Goal: Answer question/provide support: Share knowledge or assist other users

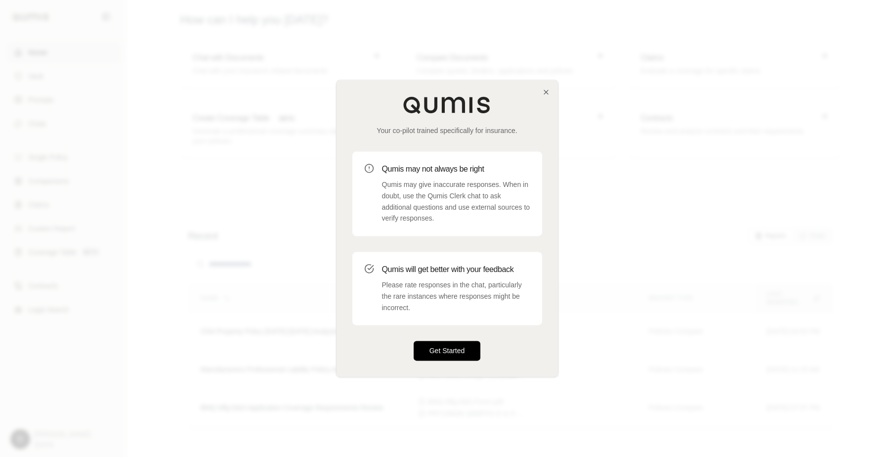
click at [443, 354] on button "Get Started" at bounding box center [447, 351] width 67 height 20
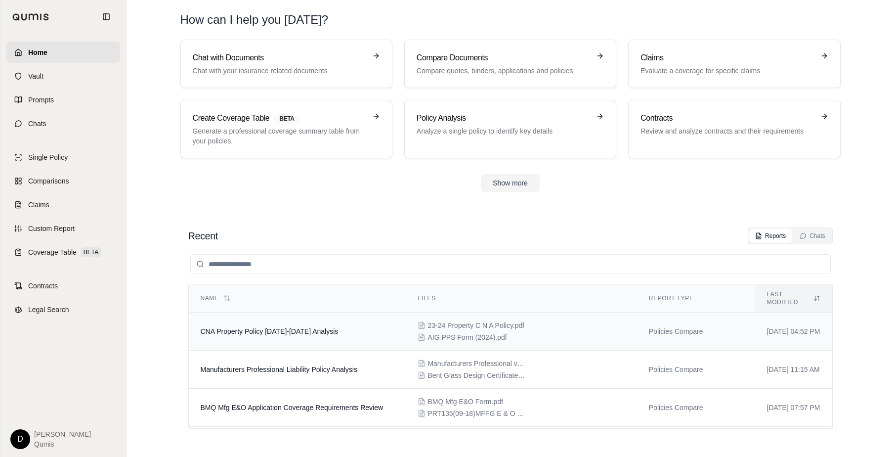
click at [266, 336] on td "CNA Property Policy 2023-2024 Analysis" at bounding box center [298, 331] width 218 height 38
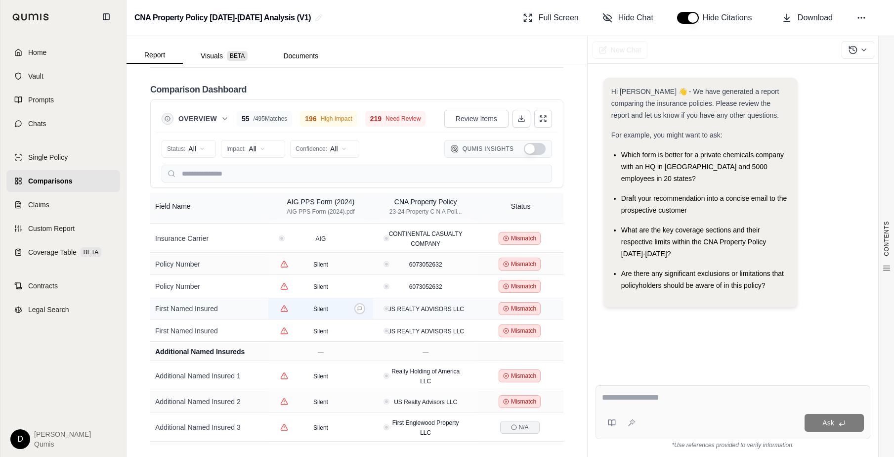
scroll to position [46, 0]
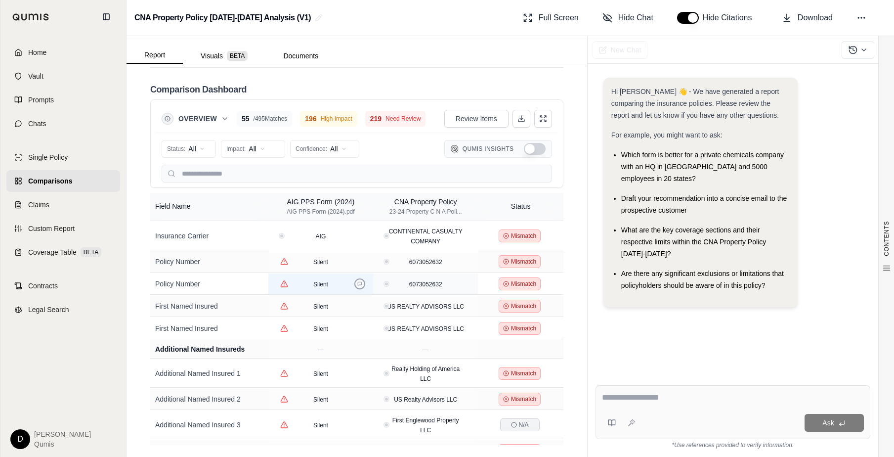
click at [360, 280] on button at bounding box center [359, 283] width 11 height 11
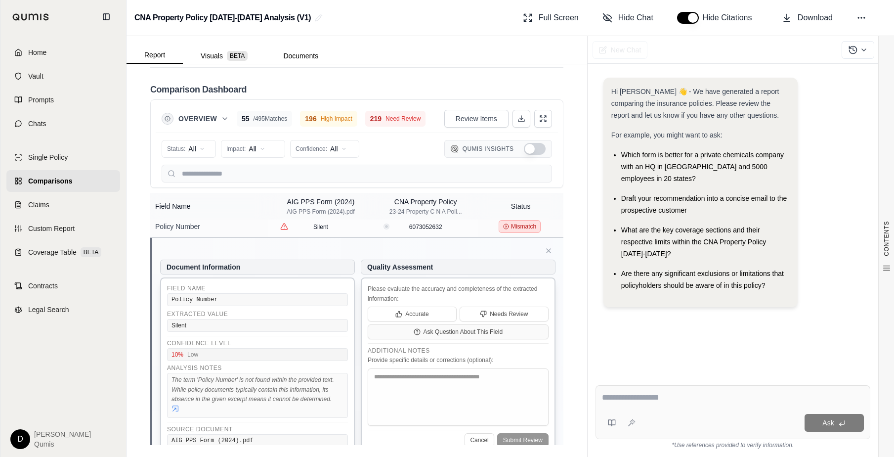
scroll to position [67, 0]
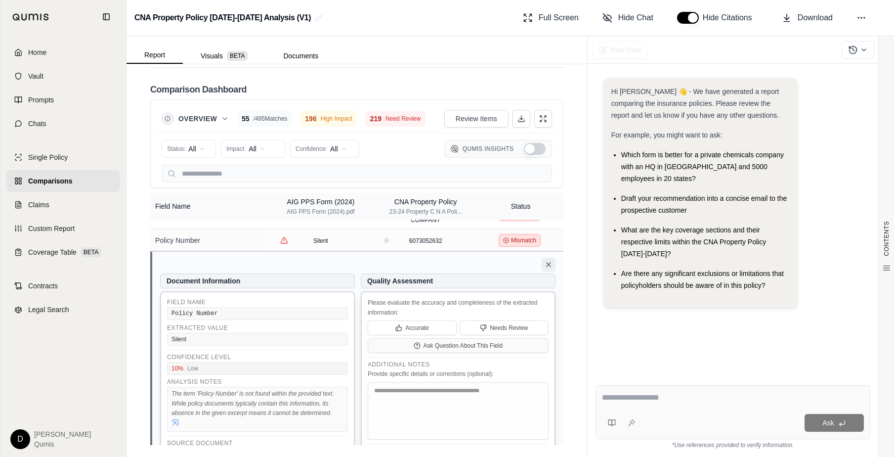
click at [548, 262] on icon at bounding box center [549, 265] width 8 height 8
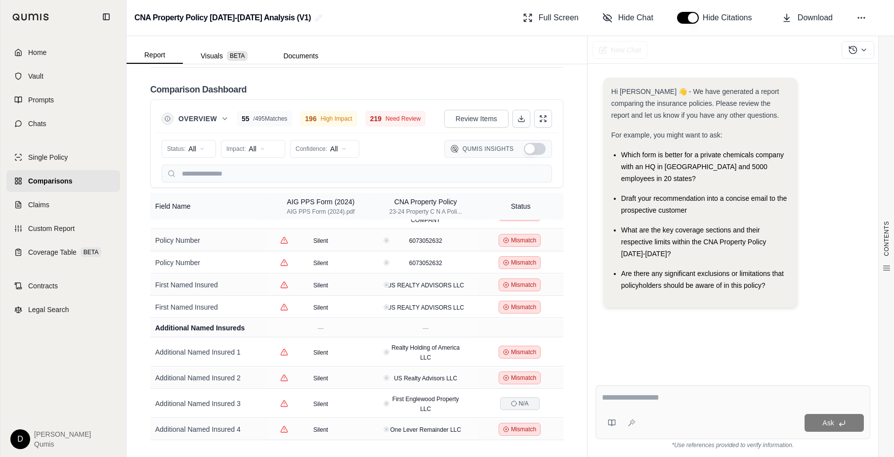
click at [530, 145] on button "Show Qumis Insights" at bounding box center [535, 149] width 22 height 12
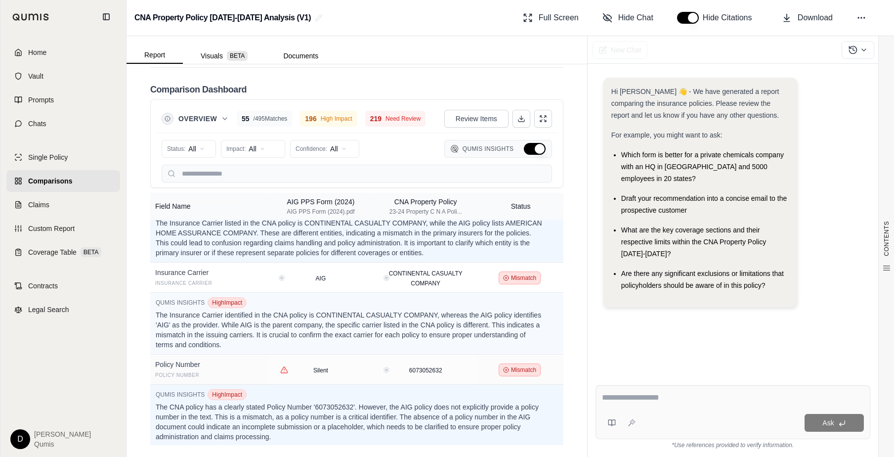
scroll to position [131, 0]
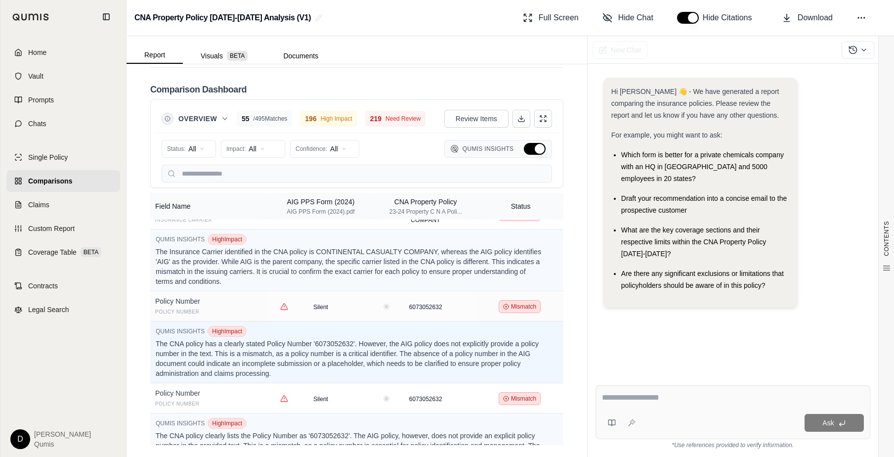
click at [529, 146] on button "Hide Qumis Insights" at bounding box center [535, 149] width 22 height 12
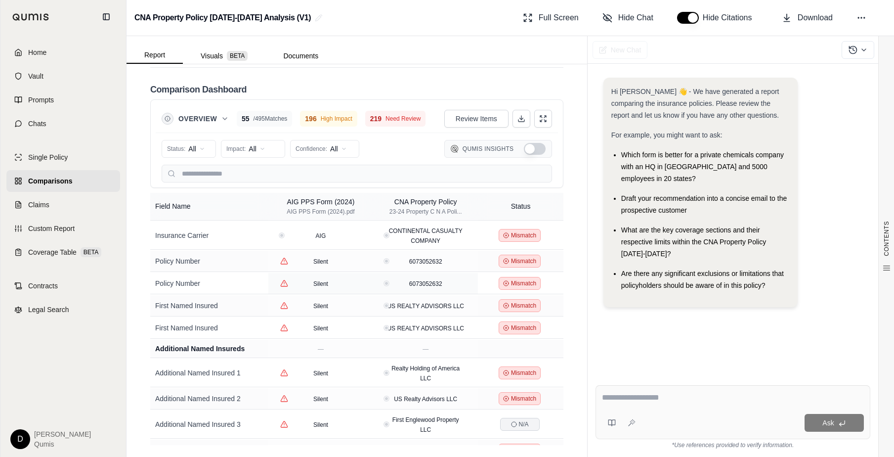
scroll to position [45, 0]
click at [223, 176] on input "text" at bounding box center [357, 174] width 391 height 18
click at [245, 152] on html "Home Vault Prompts Chats Single Policy Comparisons Claims Custom Report Coverag…" at bounding box center [447, 228] width 894 height 457
click at [198, 147] on html "Home Vault Prompts Chats Single Policy Comparisons Claims Custom Report Coverag…" at bounding box center [447, 228] width 894 height 457
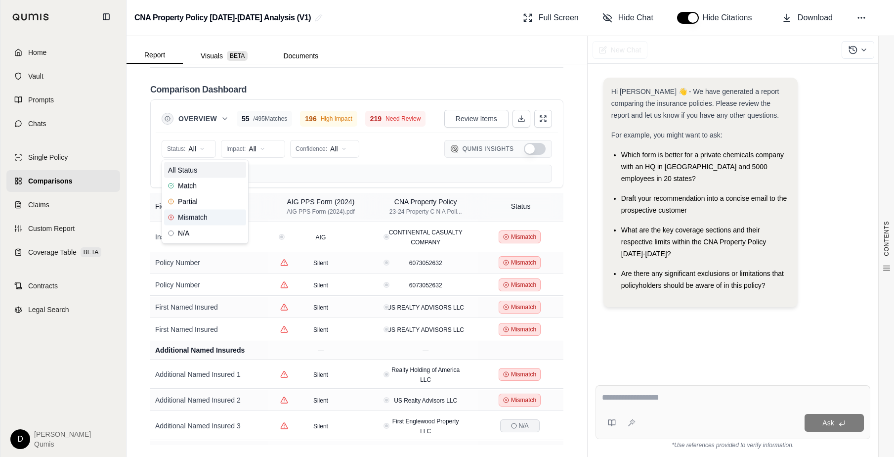
click at [186, 219] on span "Mismatch" at bounding box center [188, 218] width 40 height 10
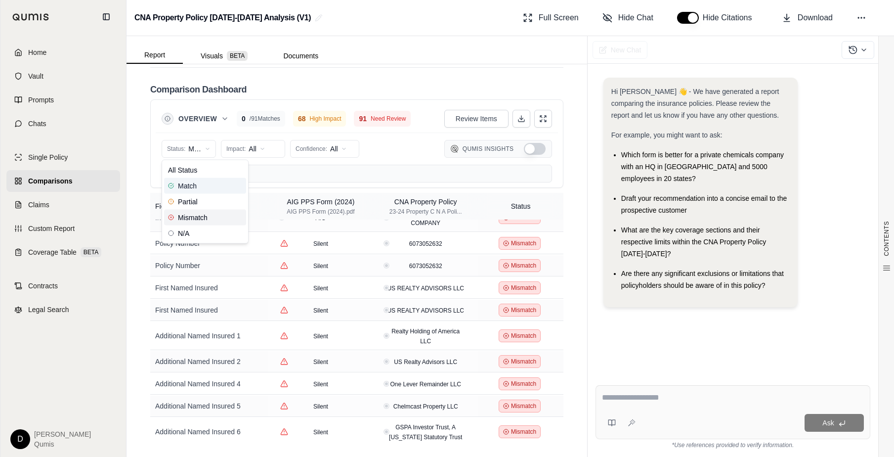
scroll to position [26, 0]
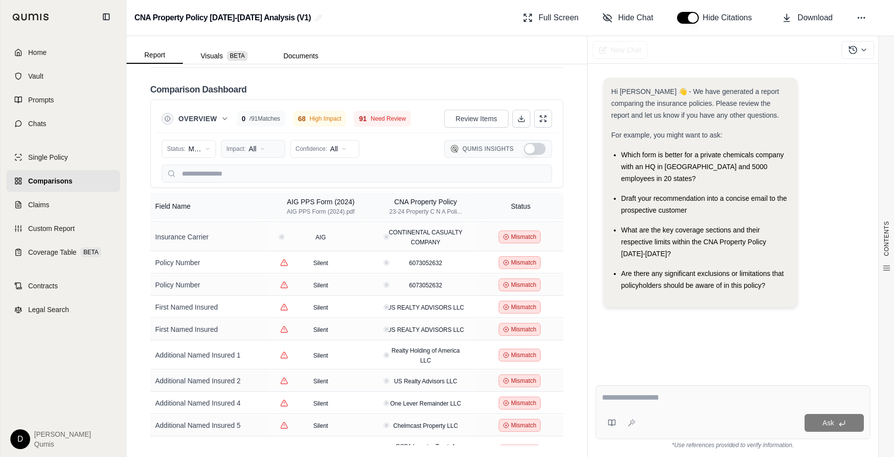
click at [251, 147] on html "Home Vault Prompts Chats Single Policy Comparisons Claims Custom Report Coverag…" at bounding box center [447, 228] width 894 height 457
click at [255, 183] on span "High Impact" at bounding box center [250, 186] width 47 height 10
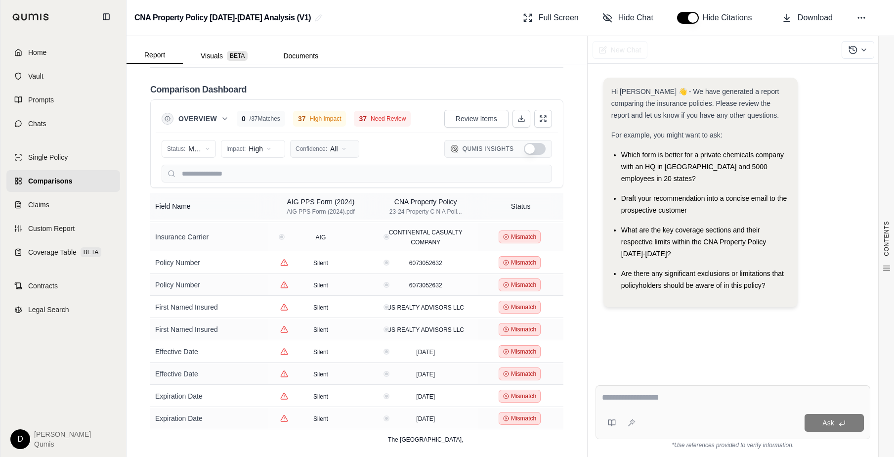
click at [323, 149] on html "Home Vault Prompts Chats Single Policy Comparisons Claims Custom Report Coverag…" at bounding box center [447, 228] width 894 height 457
click at [321, 203] on span "Medium (50-79%)" at bounding box center [328, 202] width 63 height 10
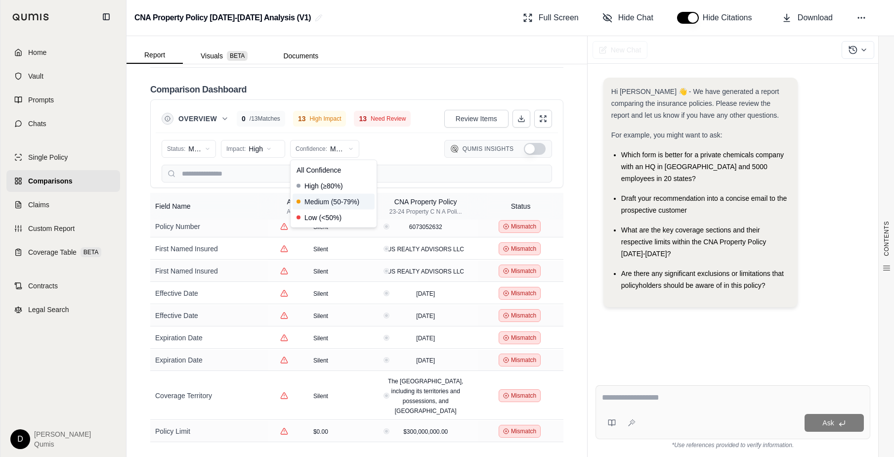
scroll to position [0, 0]
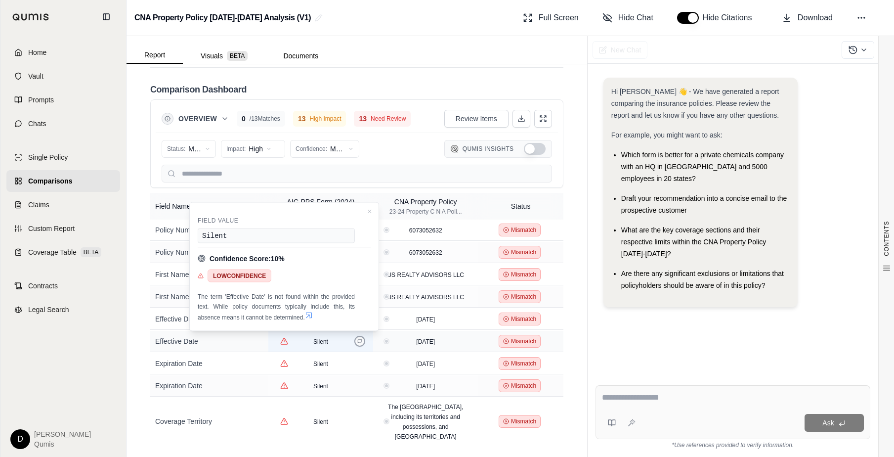
click at [361, 342] on icon at bounding box center [359, 341] width 5 height 5
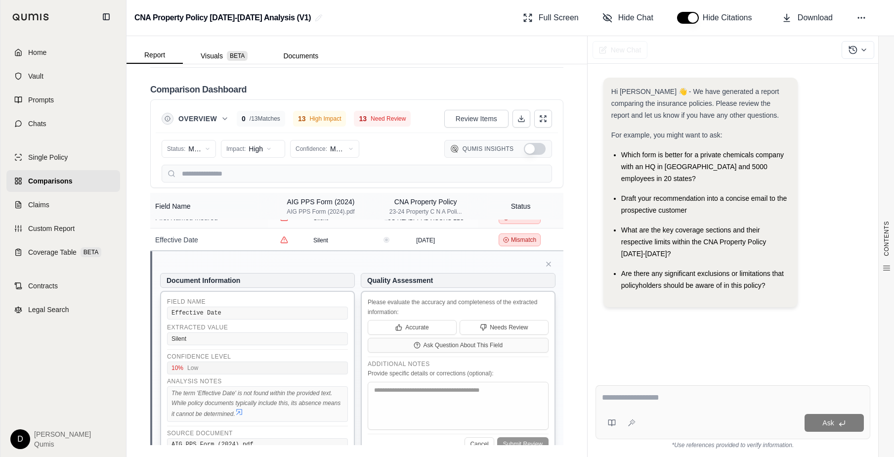
scroll to position [81, 0]
click at [426, 343] on span "Ask Question About This Field" at bounding box center [464, 343] width 80 height 8
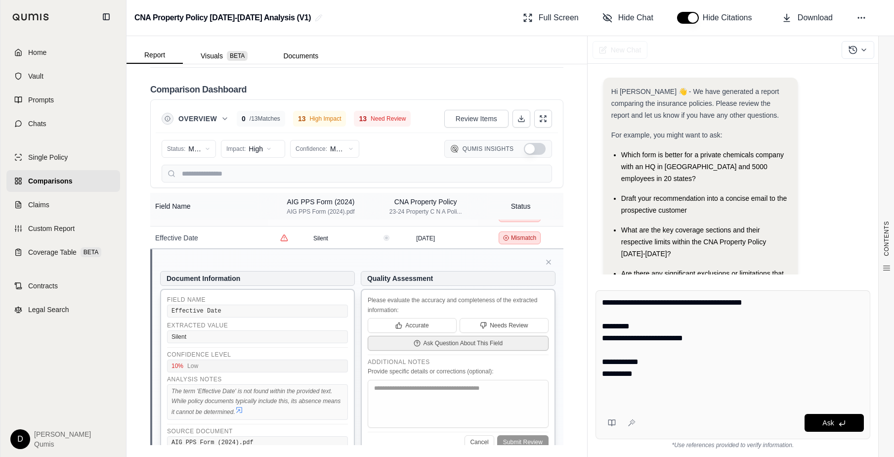
scroll to position [36, 0]
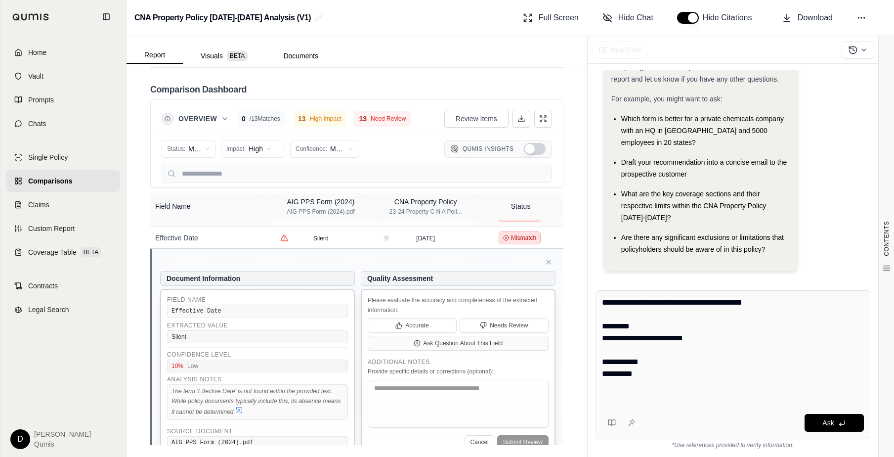
click at [696, 356] on textarea "**********" at bounding box center [733, 350] width 262 height 107
click at [790, 380] on span "Ask" at bounding box center [828, 423] width 11 height 8
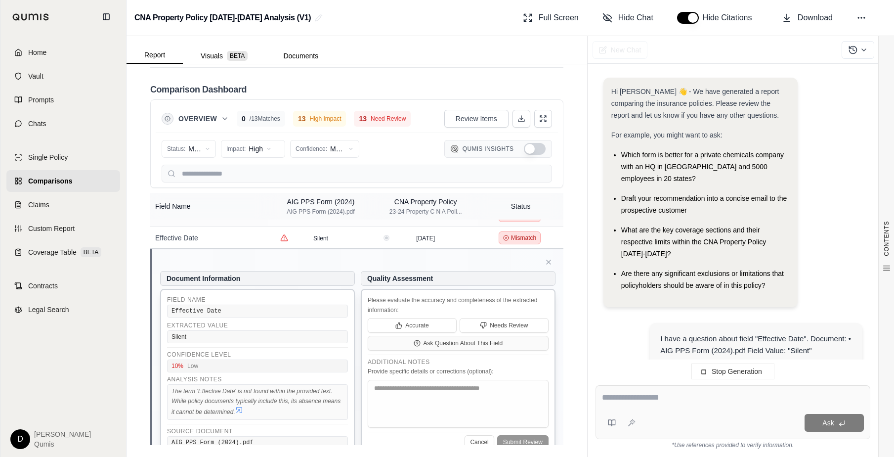
scroll to position [60, 0]
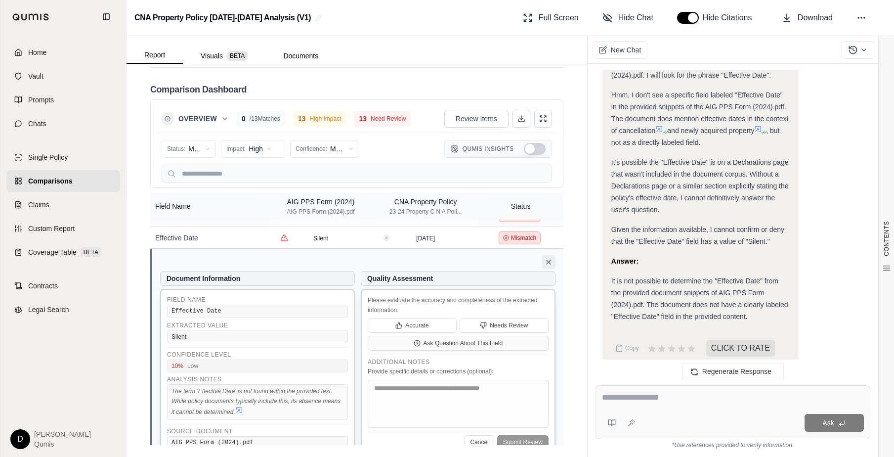
click at [548, 260] on icon at bounding box center [549, 262] width 8 height 8
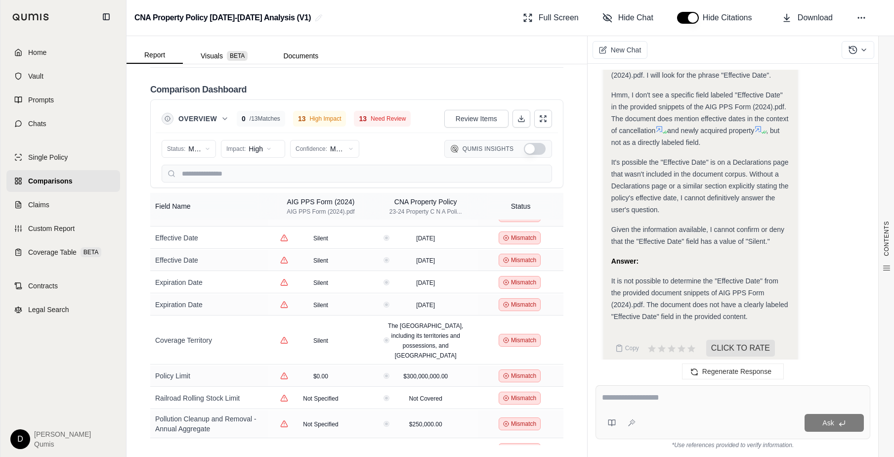
click at [682, 174] on span "It's possible the "Effective Date" is on a Declarations page that wasn't includ…" at bounding box center [700, 185] width 177 height 55
click at [618, 49] on span "New Chat" at bounding box center [626, 50] width 30 height 10
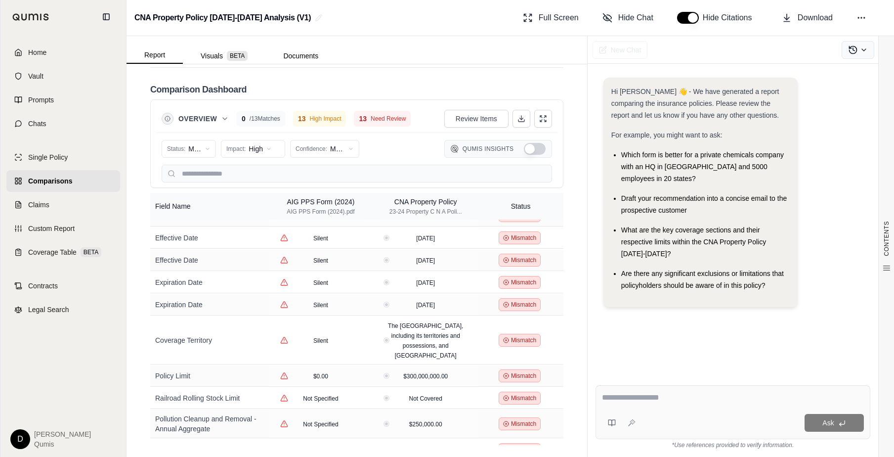
click at [790, 50] on button at bounding box center [858, 50] width 33 height 18
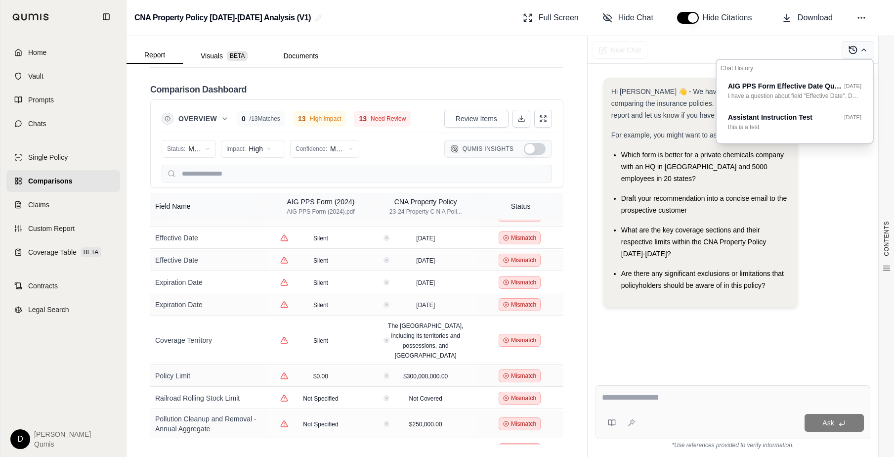
click at [790, 50] on button at bounding box center [858, 50] width 33 height 18
click at [705, 226] on span "What are the key coverage sections and their respective limits within the CNA P…" at bounding box center [693, 242] width 145 height 32
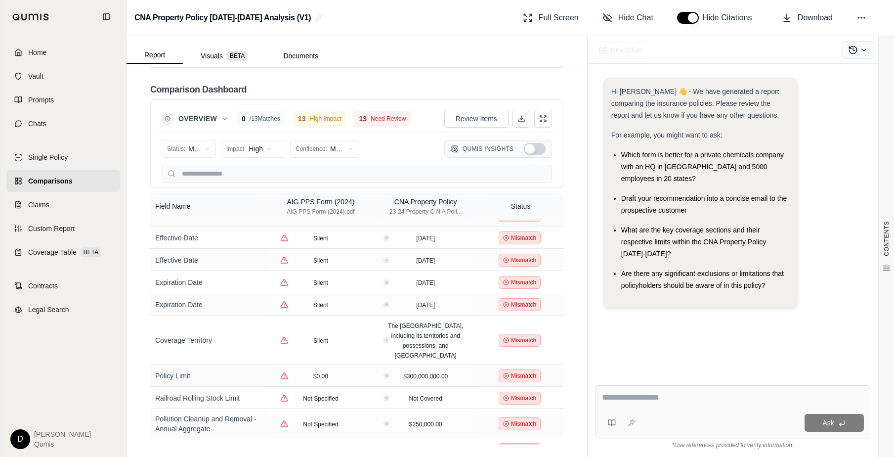
click at [790, 54] on icon at bounding box center [853, 50] width 10 height 10
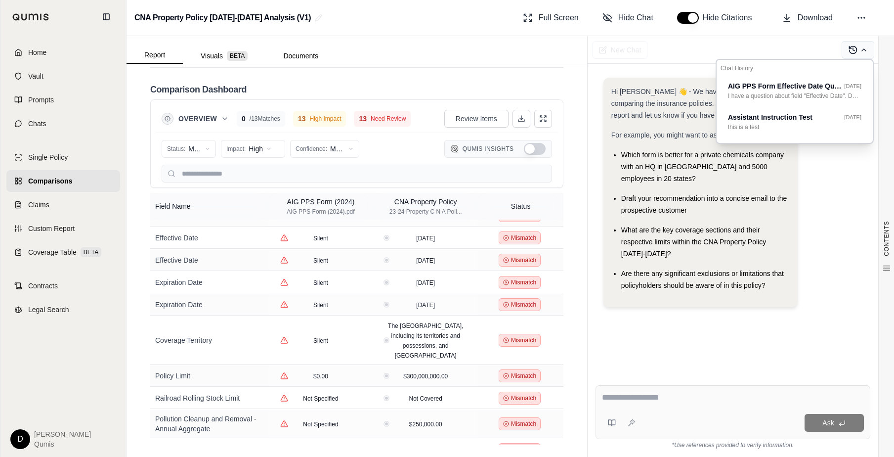
click at [790, 54] on icon at bounding box center [853, 50] width 10 height 10
click at [662, 234] on div "What are the key coverage sections and their respective limits within the CNA P…" at bounding box center [705, 242] width 169 height 36
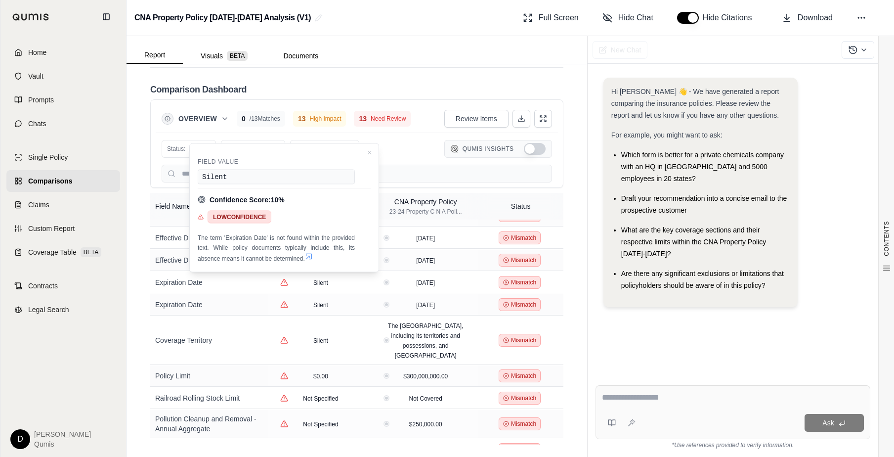
click at [533, 149] on button "Show Qumis Insights" at bounding box center [535, 149] width 22 height 12
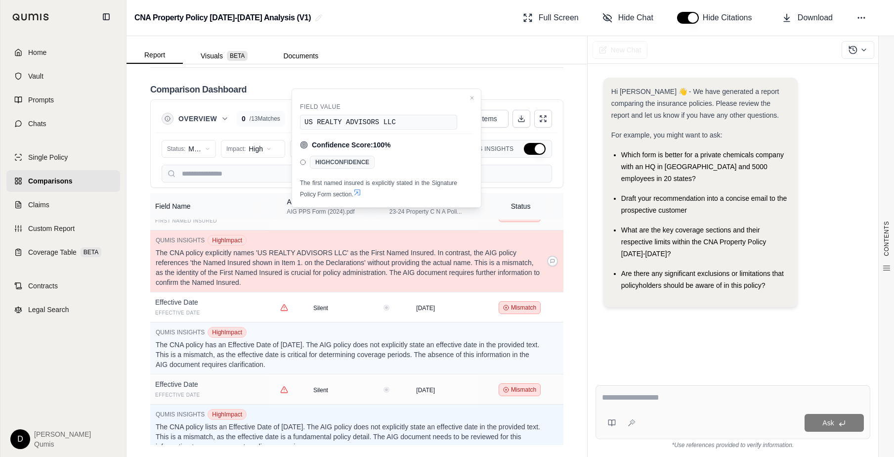
click at [304, 266] on p "The CNA policy explicitly names 'US REALTY ADVISORS LLC' as the First Named Ins…" at bounding box center [349, 268] width 387 height 40
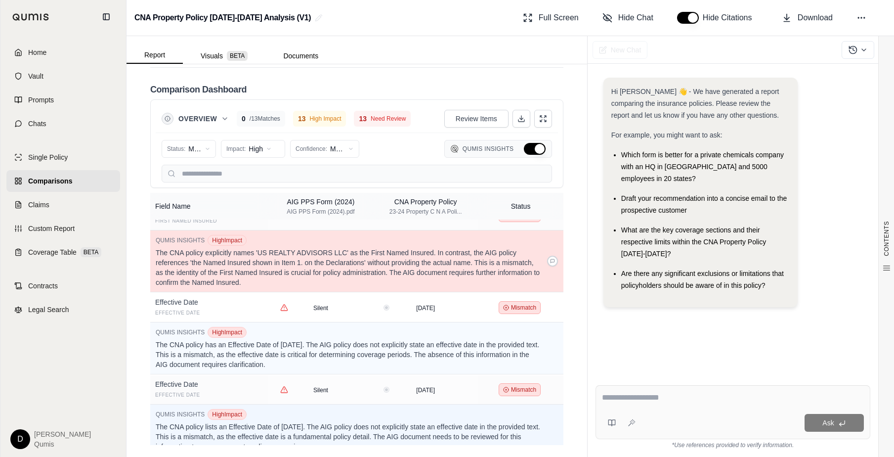
scroll to position [279, 0]
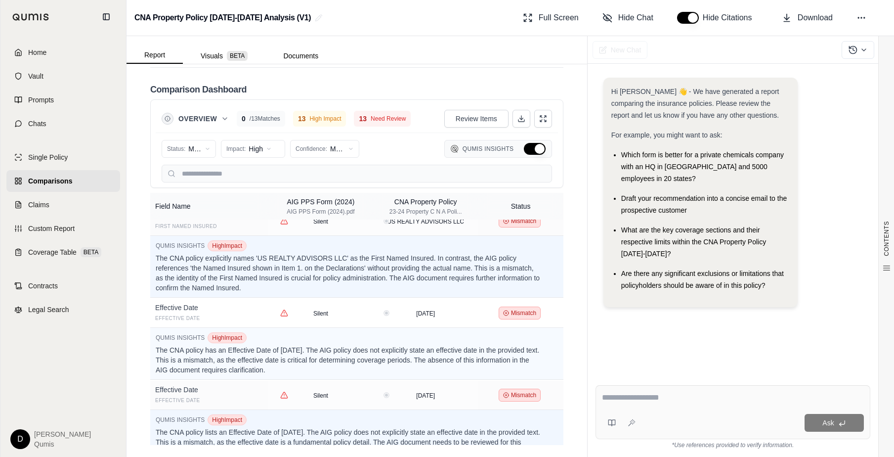
click at [537, 150] on button "Hide Qumis Insights" at bounding box center [535, 149] width 22 height 12
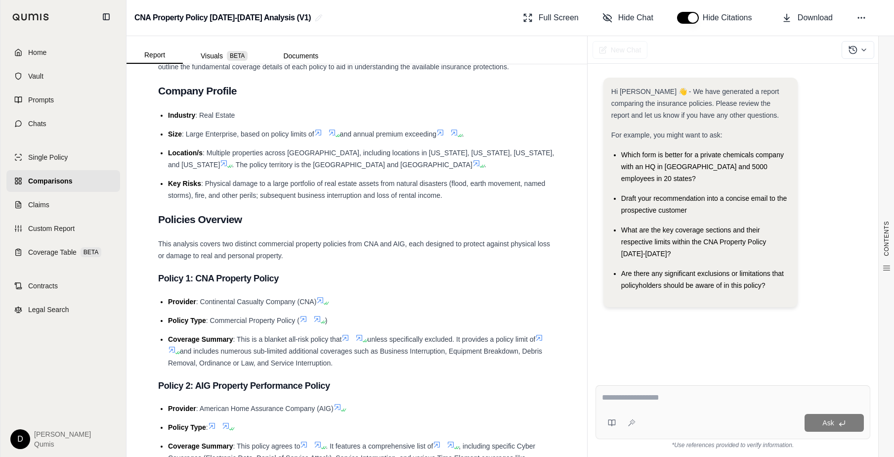
scroll to position [0, 0]
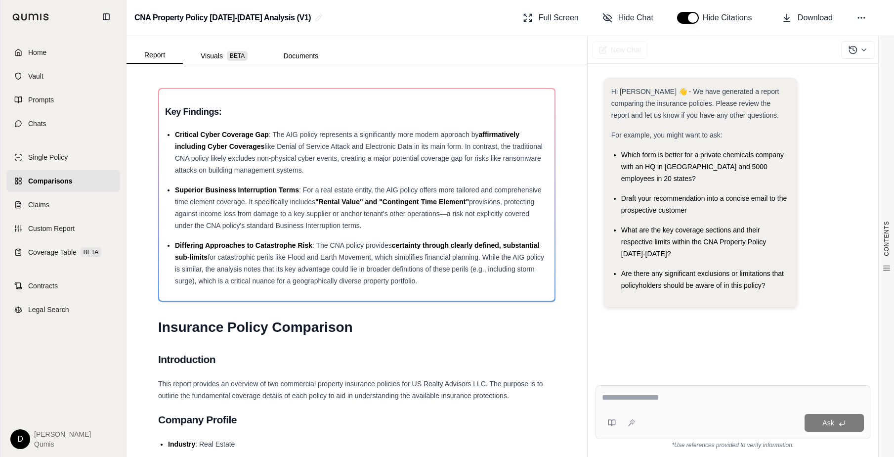
click at [660, 380] on textarea at bounding box center [733, 398] width 262 height 12
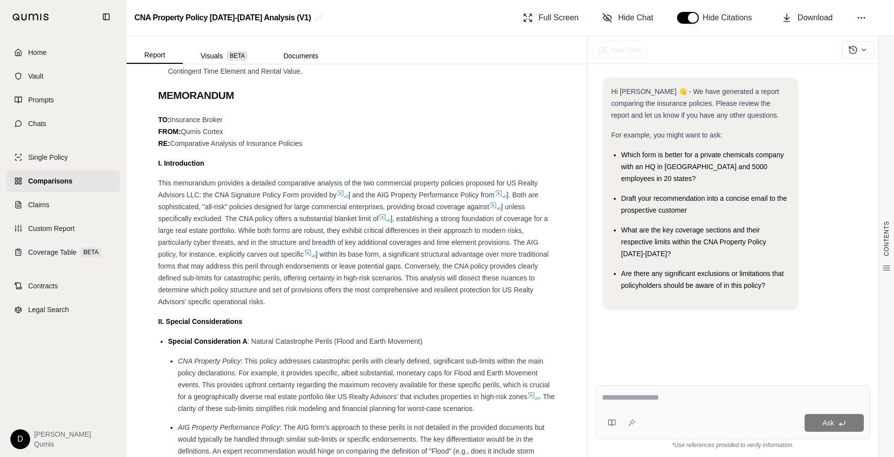
scroll to position [728, 0]
click at [427, 264] on span "] within its base form, a significant structural advantage over more traditiona…" at bounding box center [353, 277] width 391 height 55
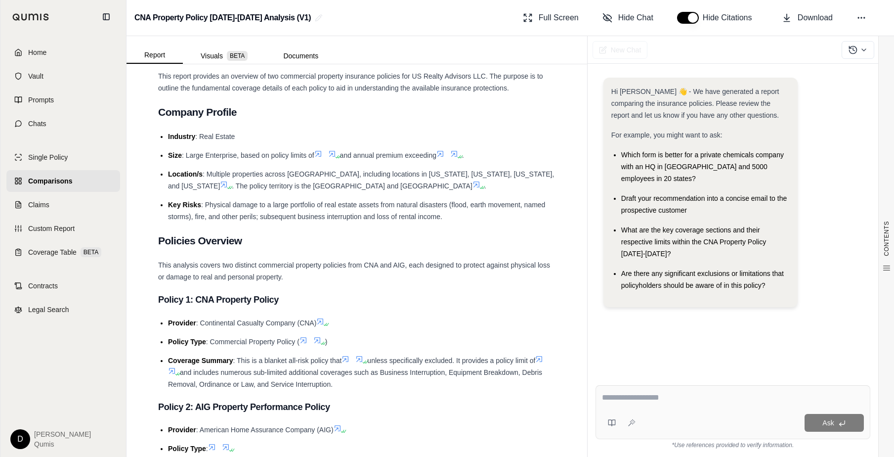
scroll to position [0, 0]
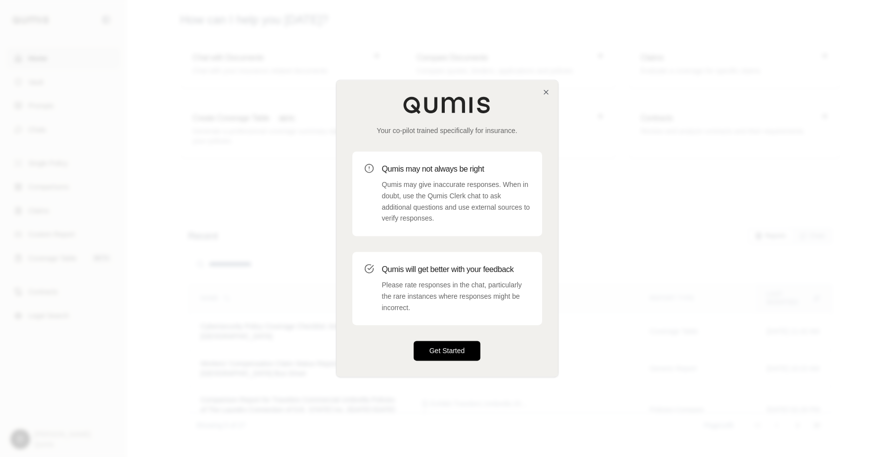
click at [450, 351] on button "Get Started" at bounding box center [447, 351] width 67 height 20
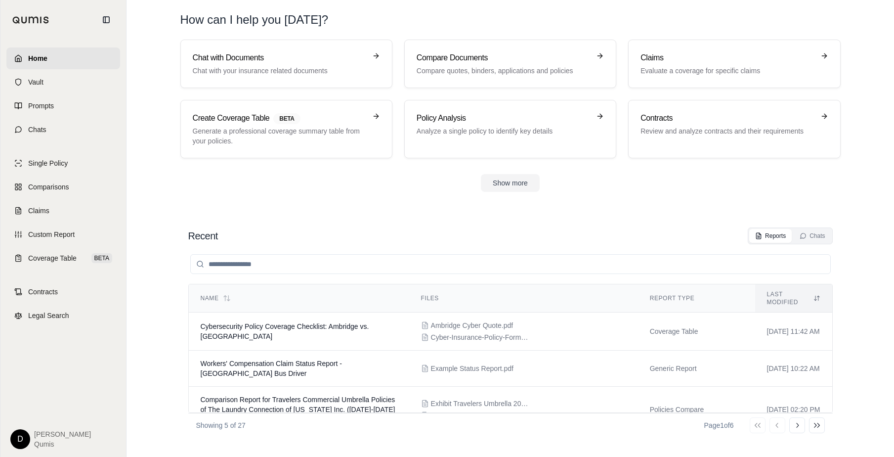
click at [363, 217] on section "Recent Reports Chats Name Files Report Type Last modified Cybersecurity Policy …" at bounding box center [511, 332] width 760 height 249
click at [57, 122] on link "Chats" at bounding box center [63, 130] width 114 height 22
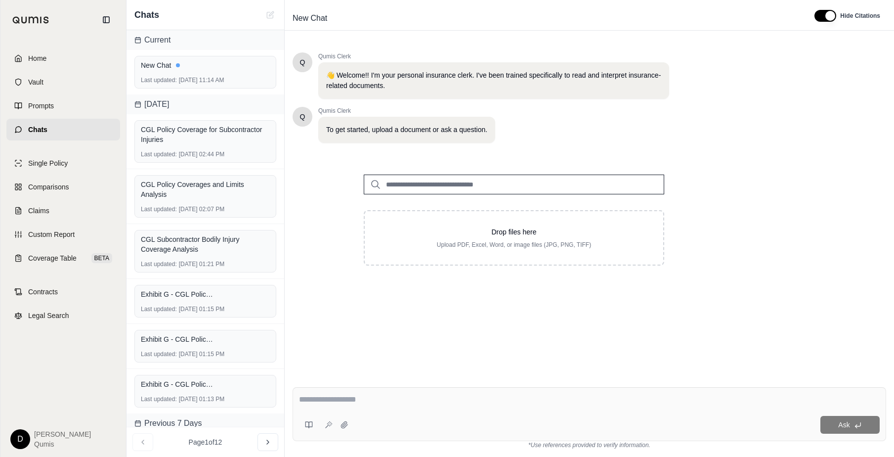
click at [351, 351] on div "Q Qumis Clerk 👋 Welcome!! I'm your personal insurance clerk. I've been trained …" at bounding box center [590, 207] width 594 height 327
click at [320, 380] on div "Ask" at bounding box center [590, 414] width 594 height 54
click at [414, 184] on input "search" at bounding box center [514, 185] width 301 height 20
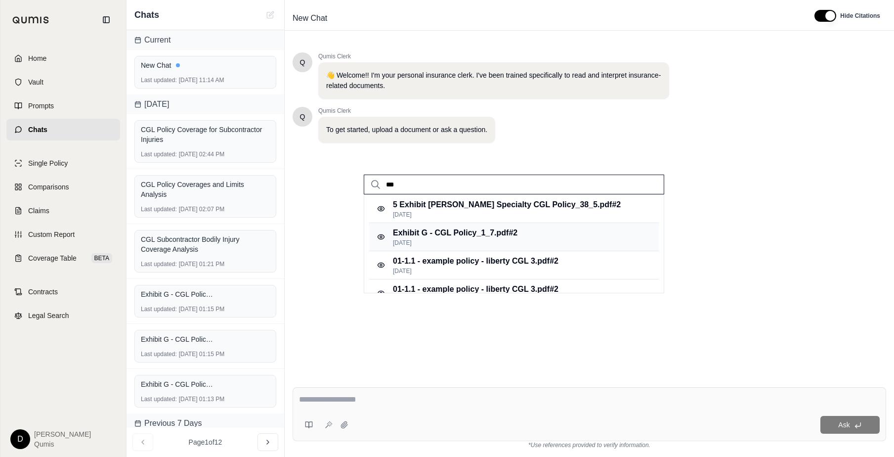
type input "***"
click at [442, 232] on p "Exhibit G - CGL Policy_1_7.pdf #2" at bounding box center [455, 233] width 125 height 12
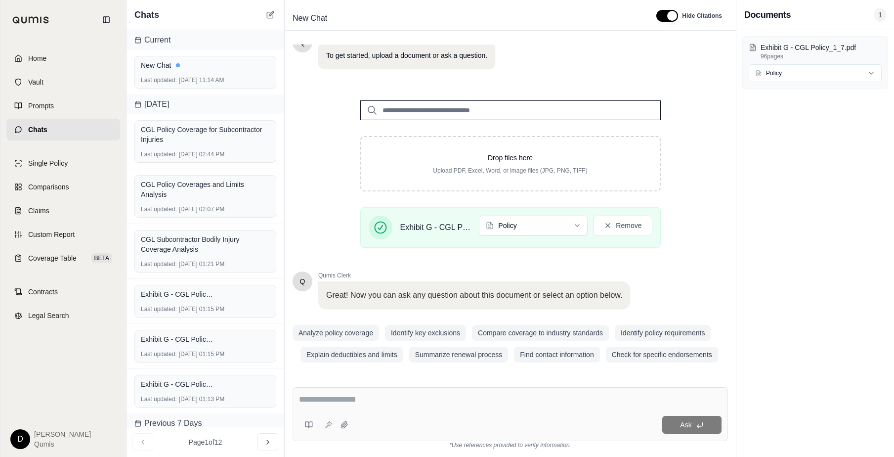
scroll to position [77, 0]
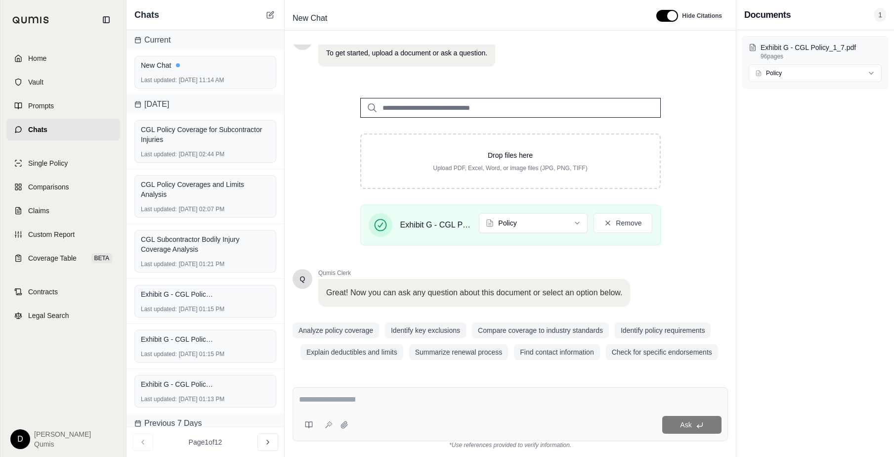
click at [346, 380] on textarea at bounding box center [510, 399] width 423 height 12
type textarea "**********"
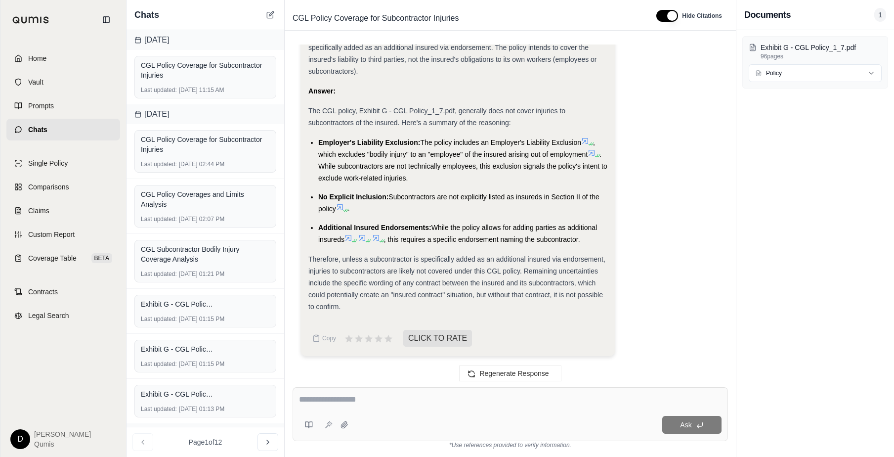
scroll to position [695, 0]
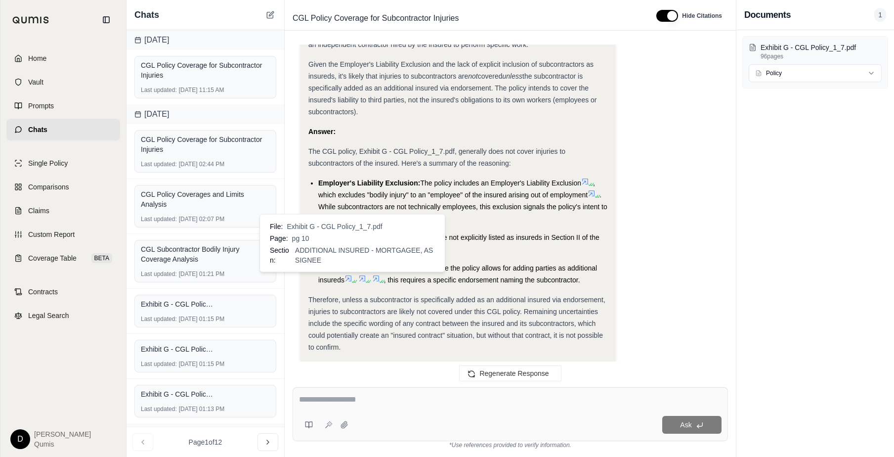
click at [349, 279] on icon at bounding box center [349, 278] width 6 height 6
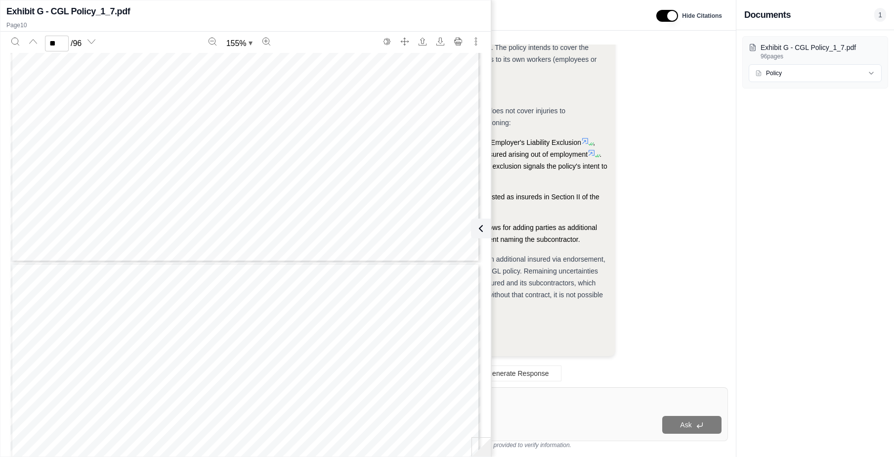
scroll to position [5876, 0]
type input "**"
click at [484, 226] on icon at bounding box center [479, 228] width 12 height 12
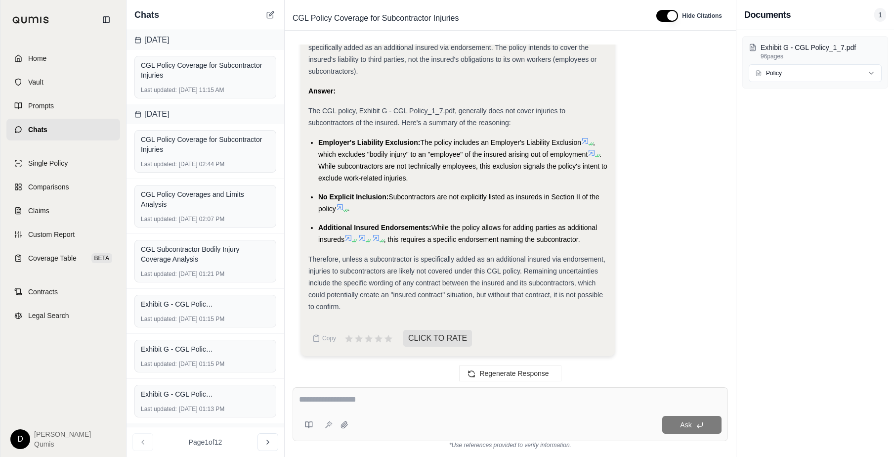
click at [463, 170] on span ". While subcontractors are not technically employees, this exclusion signals th…" at bounding box center [462, 166] width 289 height 32
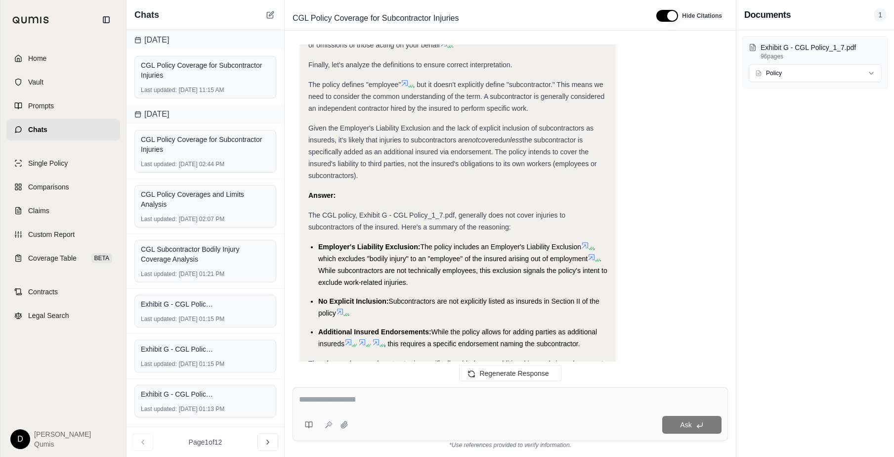
scroll to position [736, 0]
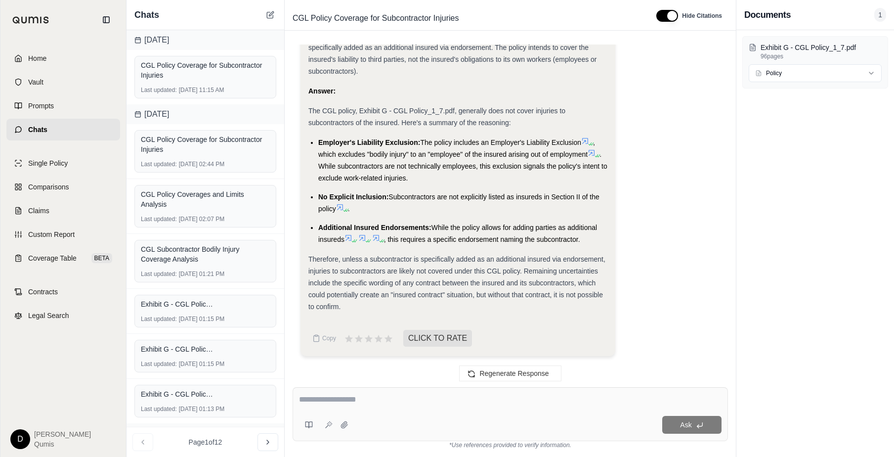
click at [407, 380] on textarea at bounding box center [510, 399] width 423 height 12
click at [308, 380] on icon at bounding box center [307, 425] width 3 height 6
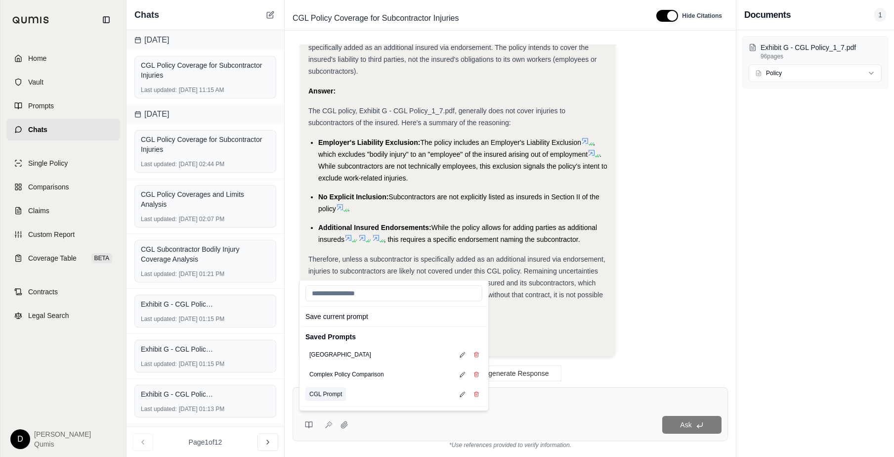
click at [327, 380] on button "CGL Prompt" at bounding box center [326, 394] width 41 height 14
type textarea "**********"
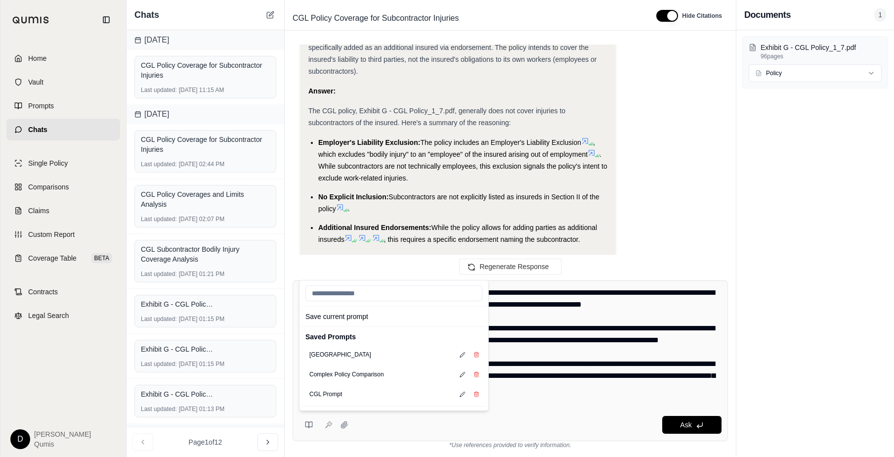
click at [555, 357] on textarea at bounding box center [510, 346] width 423 height 119
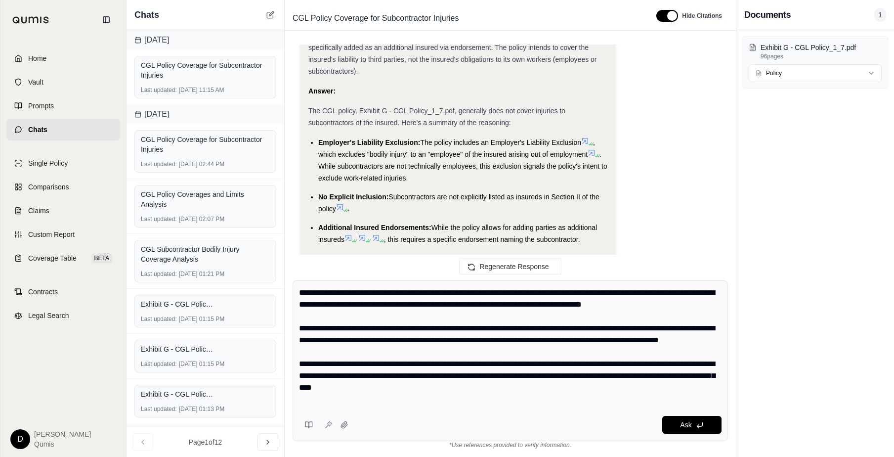
click at [555, 357] on textarea at bounding box center [510, 346] width 423 height 119
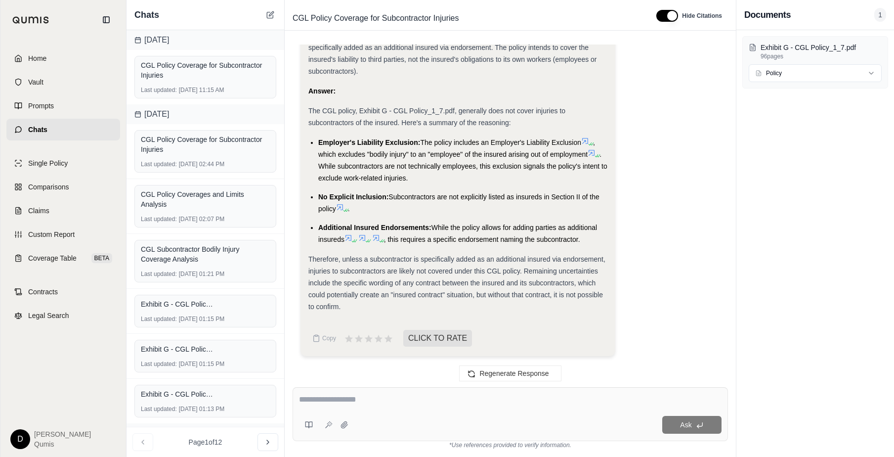
click at [350, 380] on textarea at bounding box center [510, 399] width 423 height 12
click at [362, 380] on textarea at bounding box center [510, 399] width 423 height 12
type textarea "**********"
click at [327, 380] on icon at bounding box center [329, 425] width 8 height 8
click at [474, 239] on span ", this requires a specific endorsement naming the subcontractor." at bounding box center [482, 239] width 196 height 8
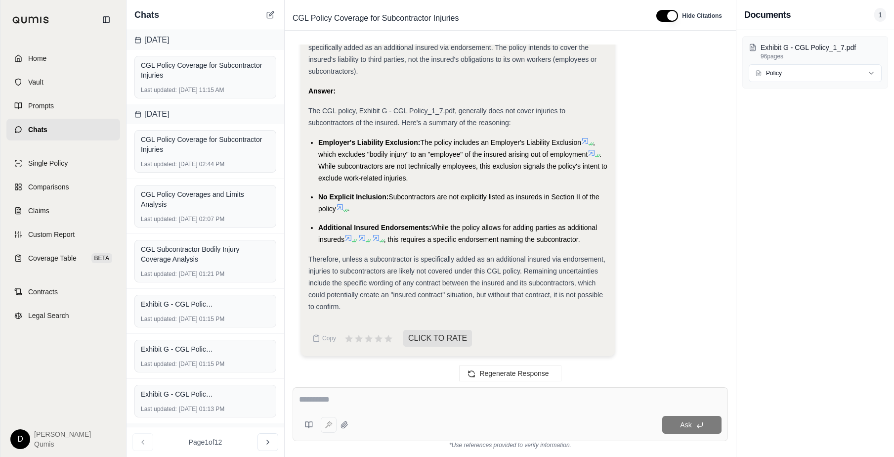
click at [427, 175] on li "Employer's Liability Exclusion: The policy includes an Employer's Liability Exc…" at bounding box center [462, 159] width 289 height 47
click at [445, 161] on li "Employer's Liability Exclusion: The policy includes an Employer's Liability Exc…" at bounding box center [462, 159] width 289 height 47
click at [432, 168] on span ". While subcontractors are not technically employees, this exclusion signals th…" at bounding box center [462, 166] width 289 height 32
click at [441, 154] on span ", which excludes "bodily injury" to an "employee" of the insured arising out of…" at bounding box center [456, 148] width 277 height 20
click at [92, 262] on link "Coverage Table BETA" at bounding box center [63, 258] width 114 height 22
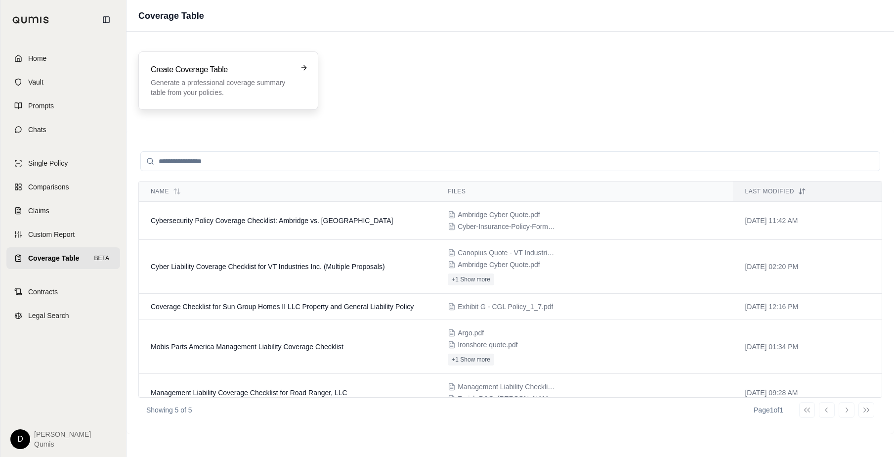
click at [203, 84] on p "Generate a professional coverage summary table from your policies." at bounding box center [221, 88] width 141 height 20
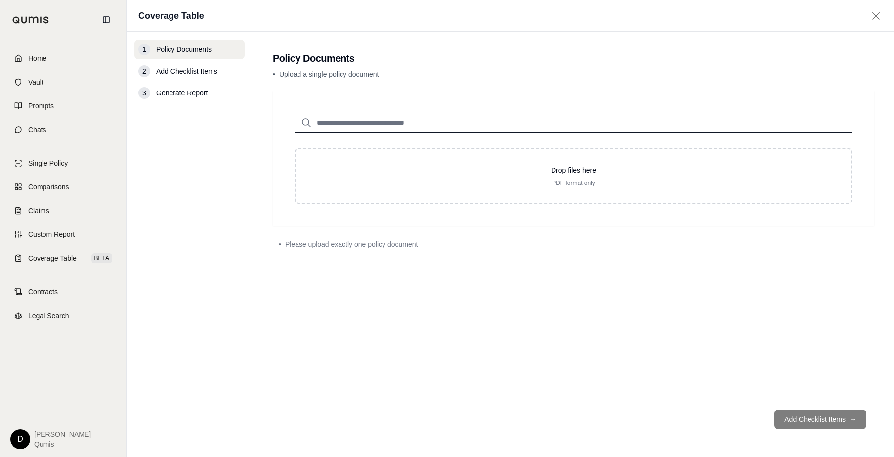
click at [354, 125] on input "search" at bounding box center [574, 123] width 558 height 20
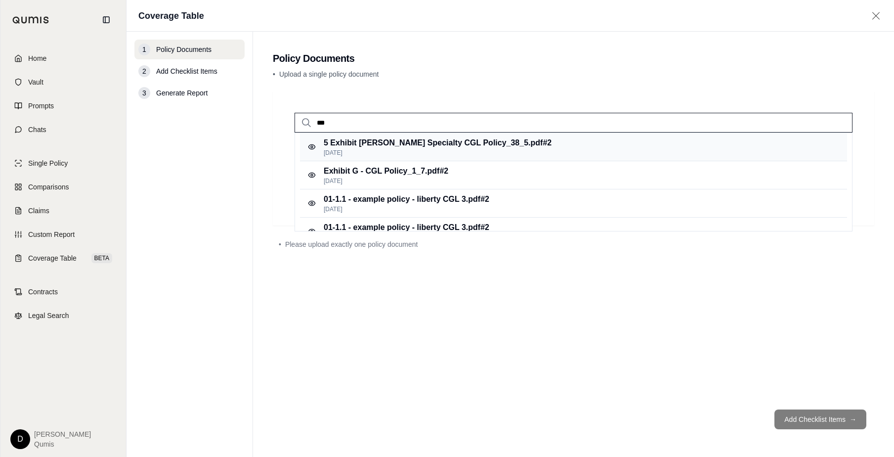
type input "***"
click at [367, 143] on p "5 Exhibit [PERSON_NAME] Specialty CGL Policy_38_5.pdf #2" at bounding box center [438, 143] width 228 height 12
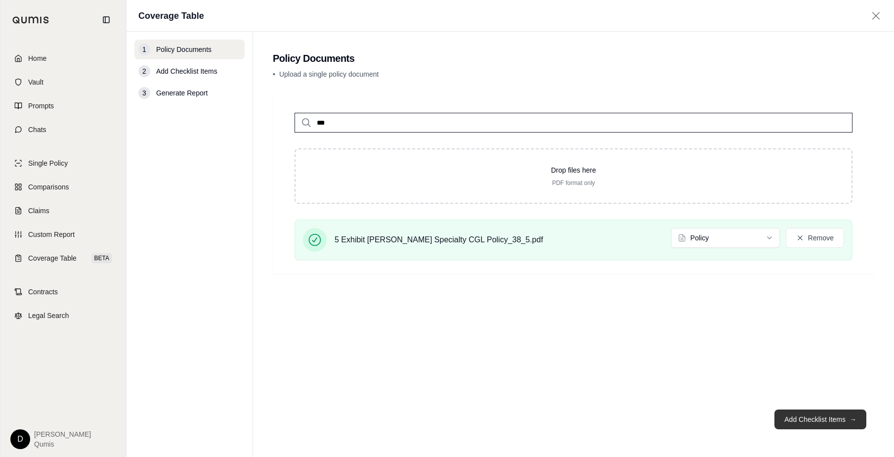
click at [790, 380] on button "Add Checklist Items →" at bounding box center [821, 419] width 92 height 20
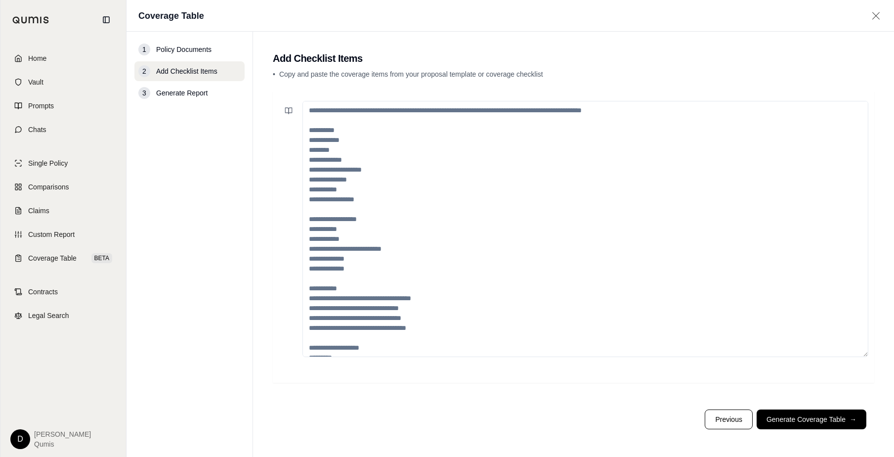
click at [408, 186] on textarea at bounding box center [586, 229] width 566 height 256
click at [288, 111] on icon at bounding box center [289, 111] width 8 height 8
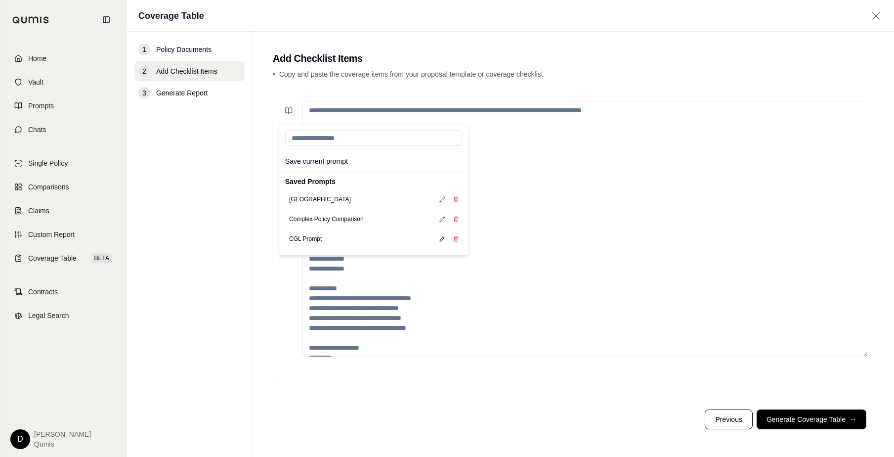
click at [533, 161] on textarea at bounding box center [586, 229] width 566 height 256
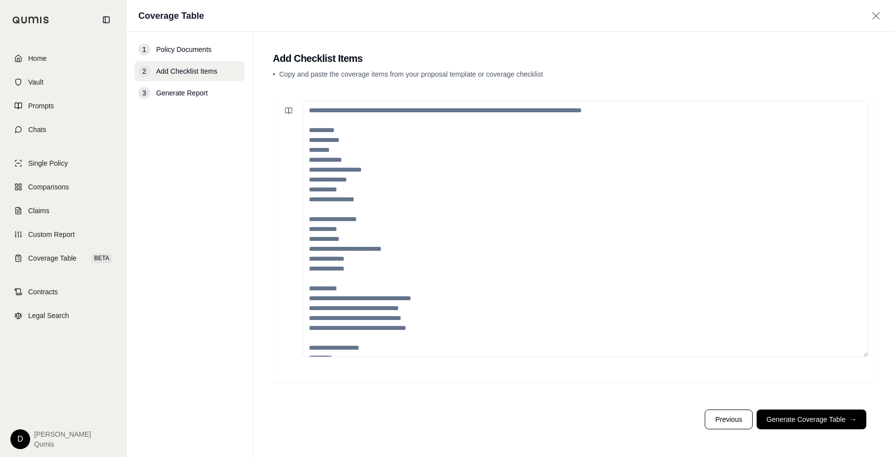
click at [533, 161] on textarea at bounding box center [586, 229] width 566 height 256
click at [82, 261] on link "Coverage Table BETA" at bounding box center [63, 258] width 114 height 22
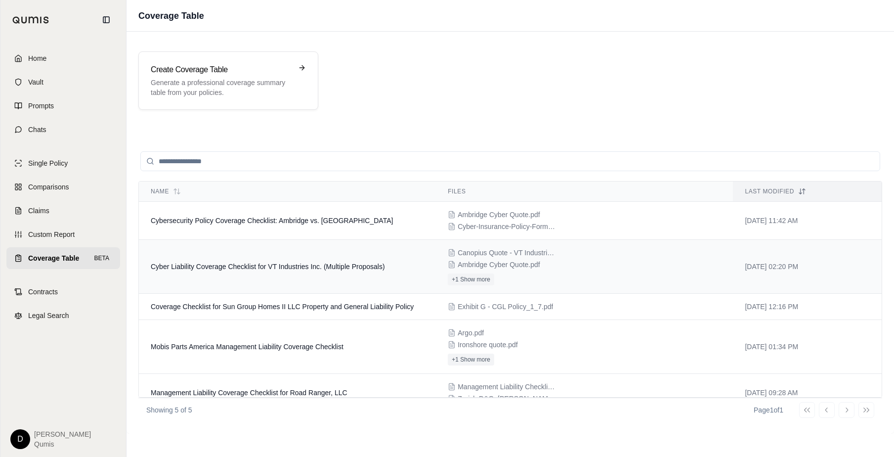
click at [285, 262] on td "Cyber Liability Coverage Checklist for VT Industries Inc. (Multiple Proposals)" at bounding box center [287, 267] width 297 height 54
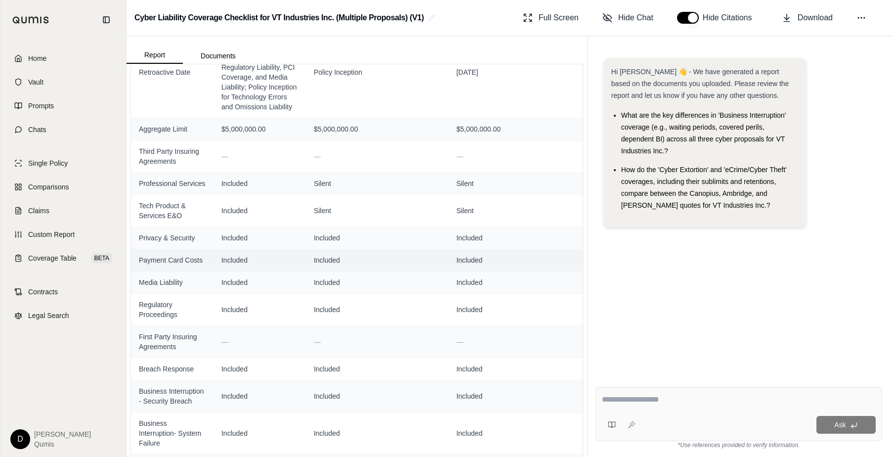
scroll to position [290, 0]
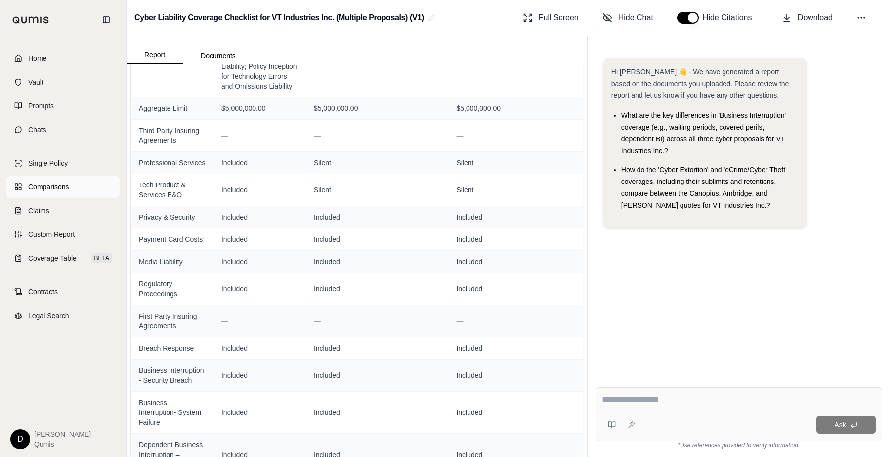
click at [70, 189] on link "Comparisons" at bounding box center [63, 187] width 114 height 22
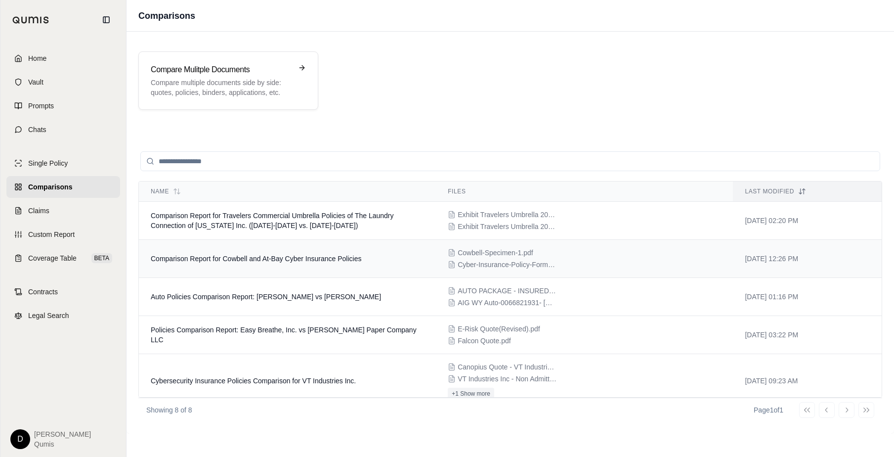
click at [273, 267] on td "Comparison Report for Cowbell and At-Bay Cyber Insurance Policies" at bounding box center [287, 259] width 297 height 38
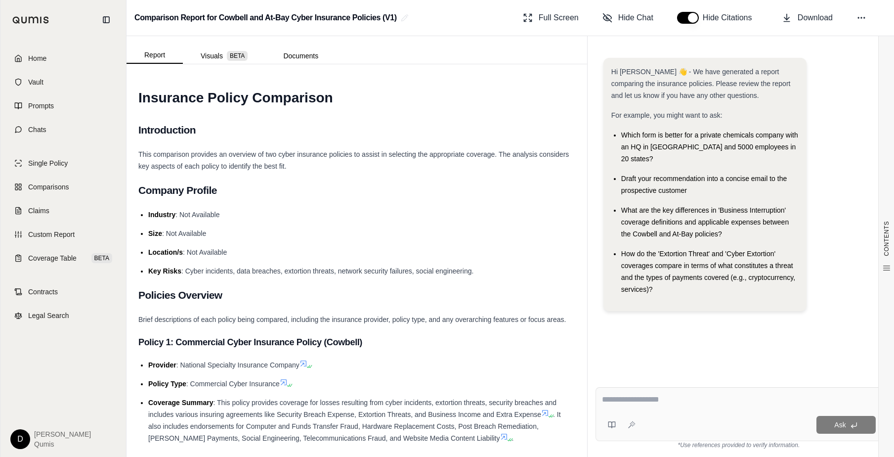
click at [230, 65] on div "CONTENTS Table of Contents INSURANCE POLICY COMPARISON Introduction Company Pro…" at bounding box center [357, 260] width 461 height 393
click at [219, 57] on button "Visuals BETA" at bounding box center [224, 56] width 83 height 16
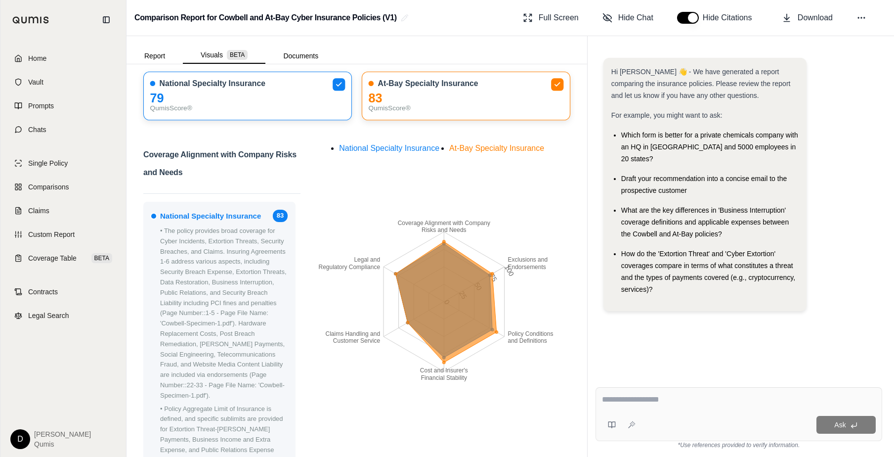
scroll to position [55, 0]
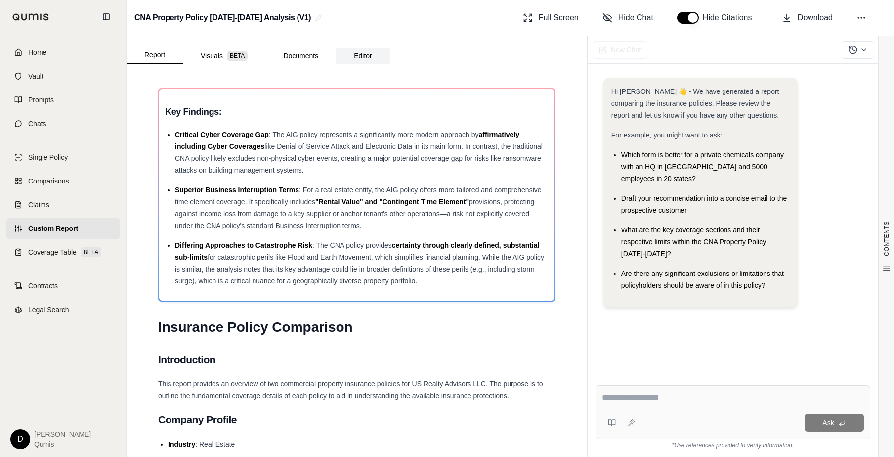
click at [360, 57] on button "Editor" at bounding box center [363, 56] width 54 height 16
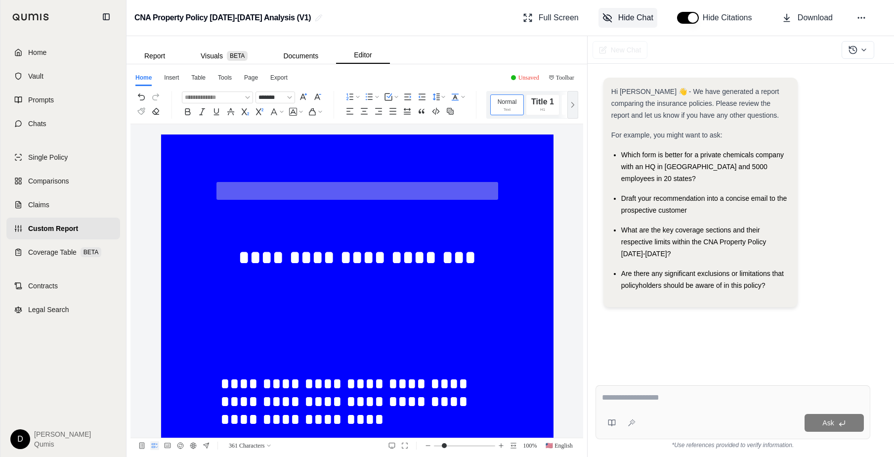
click at [631, 16] on span "Hide Chat" at bounding box center [635, 18] width 35 height 12
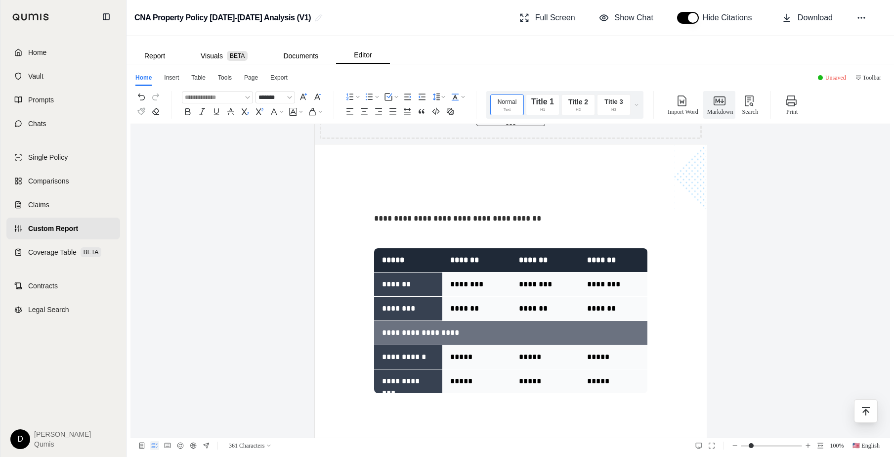
scroll to position [609, 0]
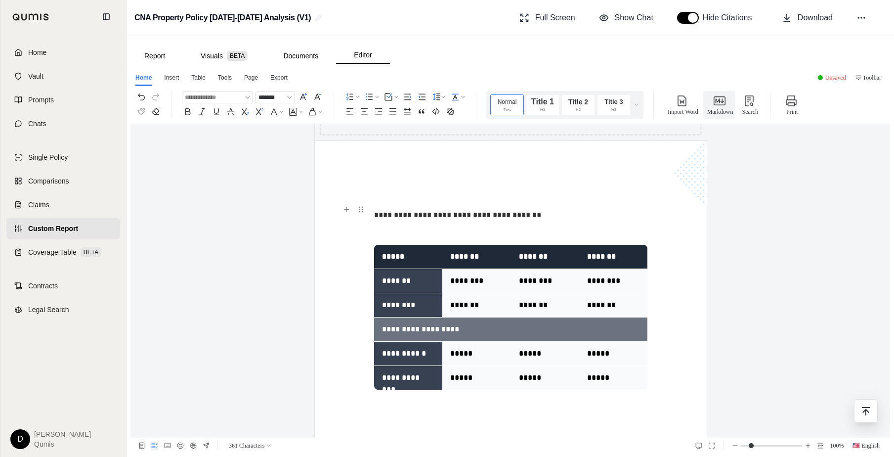
click at [478, 214] on p "**********" at bounding box center [510, 215] width 273 height 18
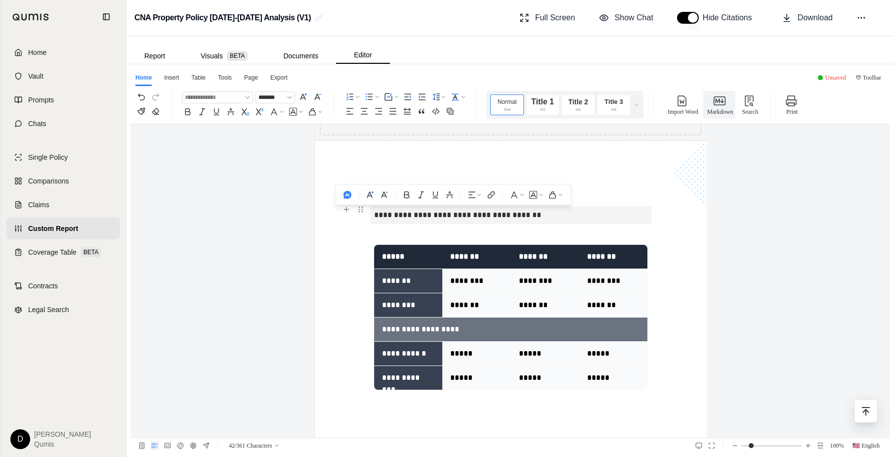
drag, startPoint x: 537, startPoint y: 217, endPoint x: 372, endPoint y: 215, distance: 165.1
click at [372, 215] on div "**********" at bounding box center [511, 110] width 393 height 1170
click at [347, 197] on use "button" at bounding box center [348, 195] width 8 height 8
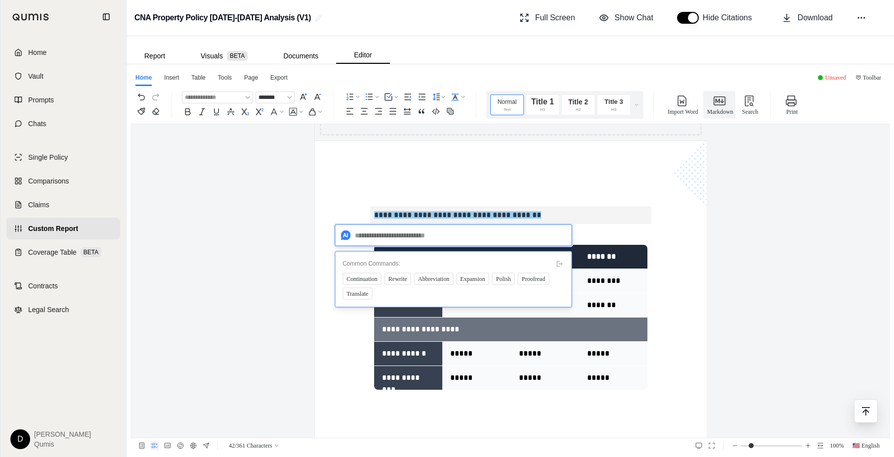
click at [380, 240] on textarea at bounding box center [453, 235] width 237 height 22
type textarea "**********"
click at [551, 235] on span "Send" at bounding box center [557, 235] width 12 height 11
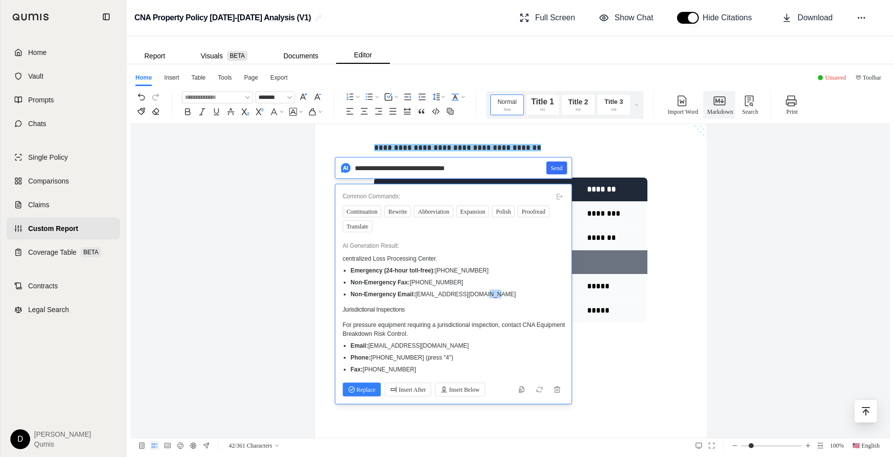
scroll to position [676, 0]
click at [415, 388] on span "Insert After" at bounding box center [409, 390] width 36 height 11
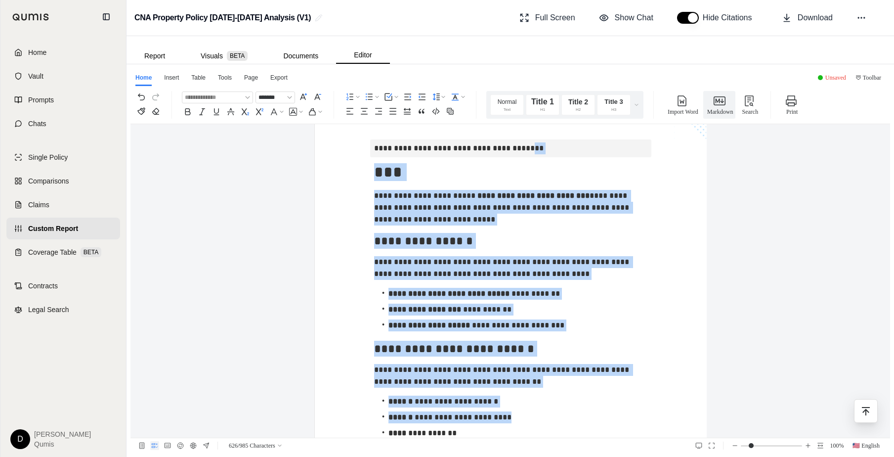
scroll to position [683, 0]
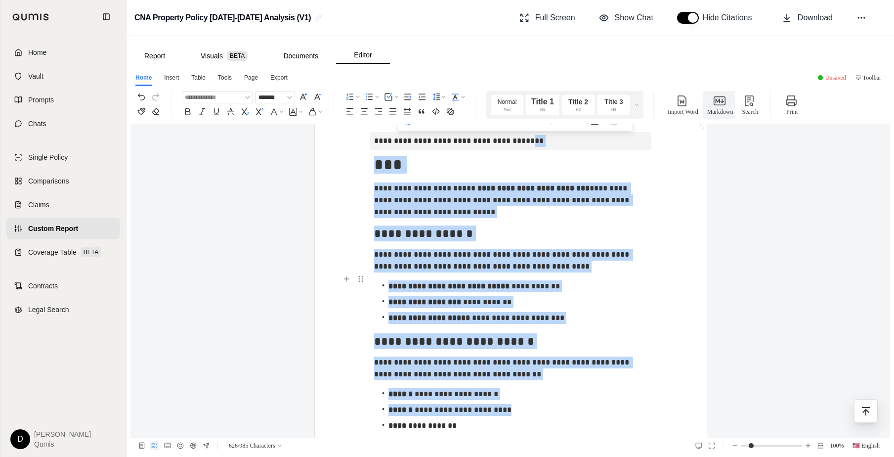
click at [532, 279] on li "**********" at bounding box center [514, 286] width 265 height 16
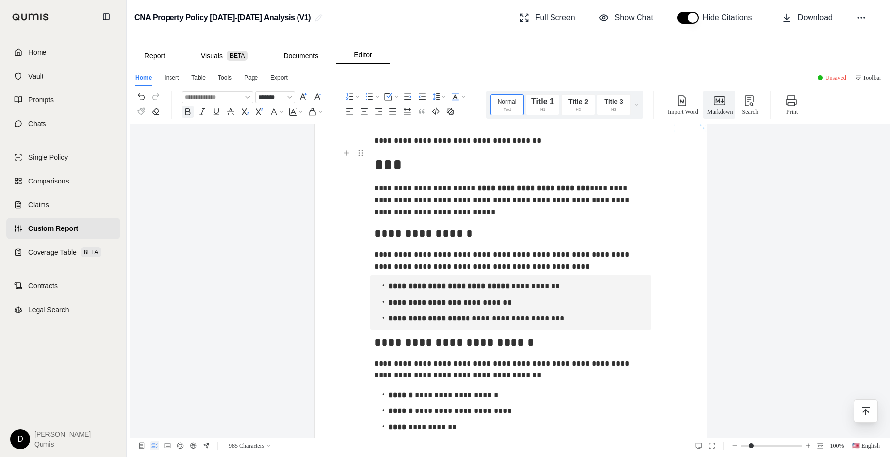
click at [439, 165] on h2 "***" at bounding box center [510, 165] width 273 height 30
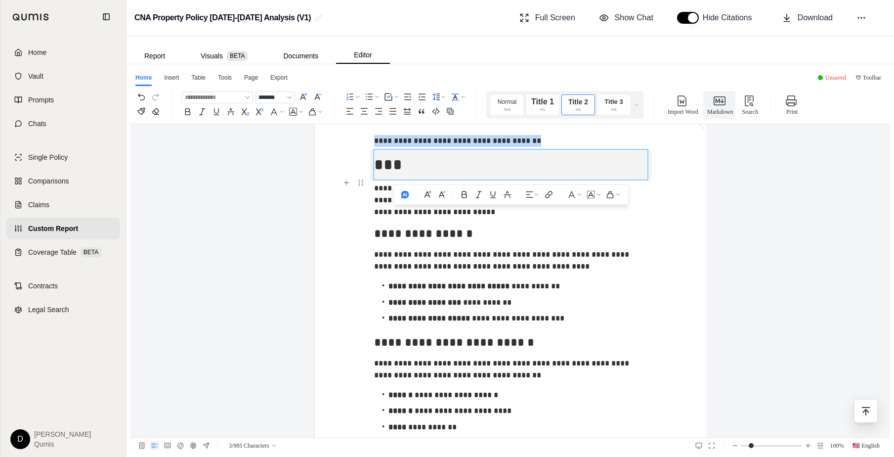
click at [378, 206] on p "**********" at bounding box center [510, 200] width 273 height 42
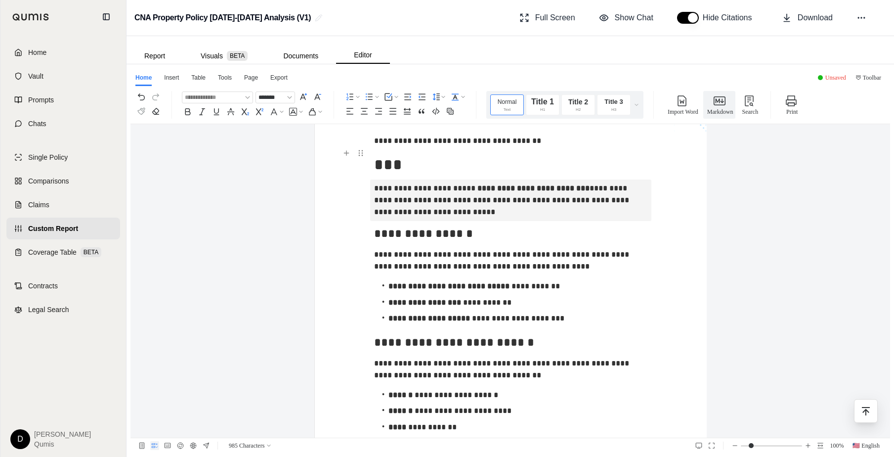
click at [437, 166] on h2 "***" at bounding box center [510, 165] width 273 height 30
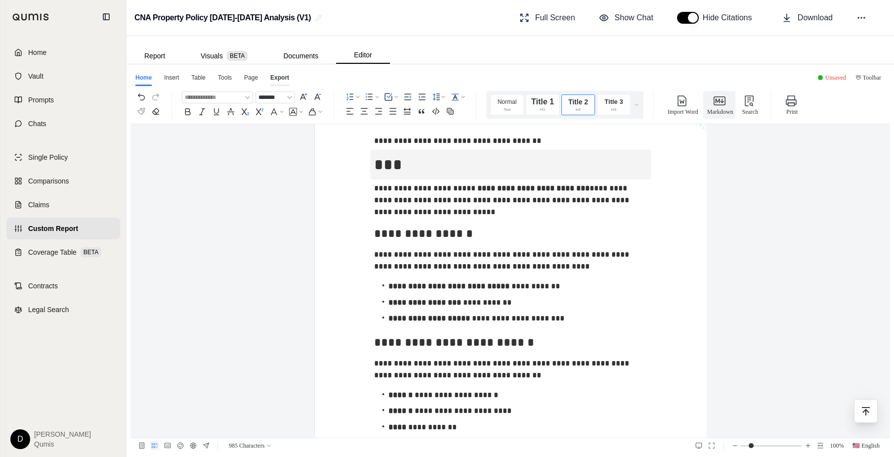
click at [276, 82] on div "Export" at bounding box center [279, 79] width 19 height 13
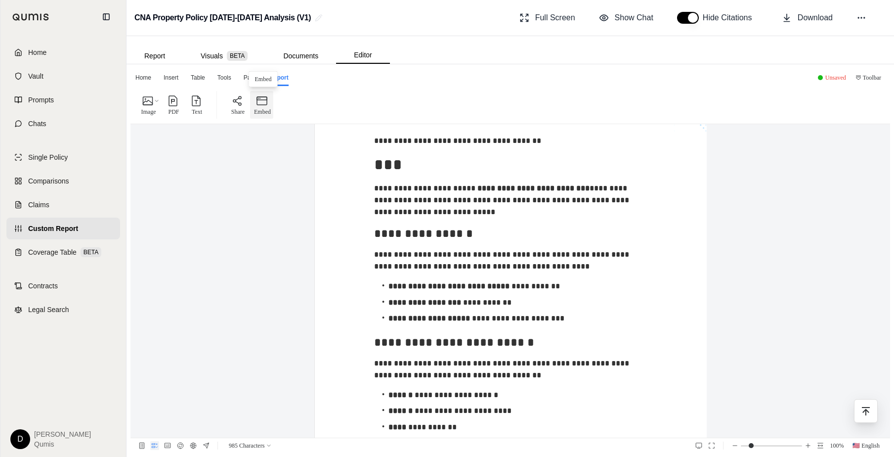
click at [264, 108] on p "Embed" at bounding box center [262, 112] width 17 height 10
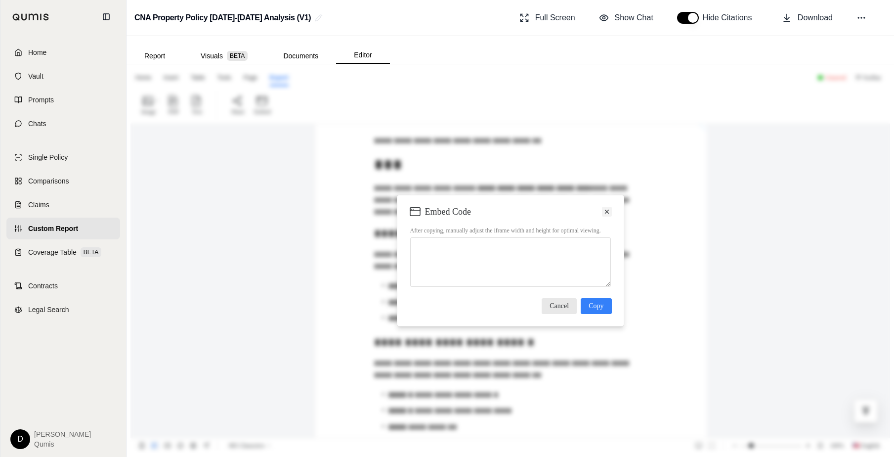
click at [607, 209] on icon at bounding box center [607, 211] width 4 height 4
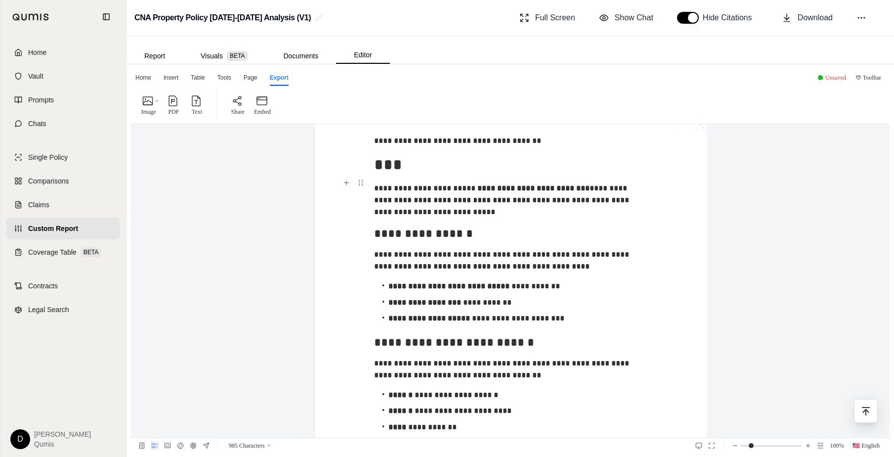
click at [549, 209] on p "**********" at bounding box center [510, 200] width 273 height 42
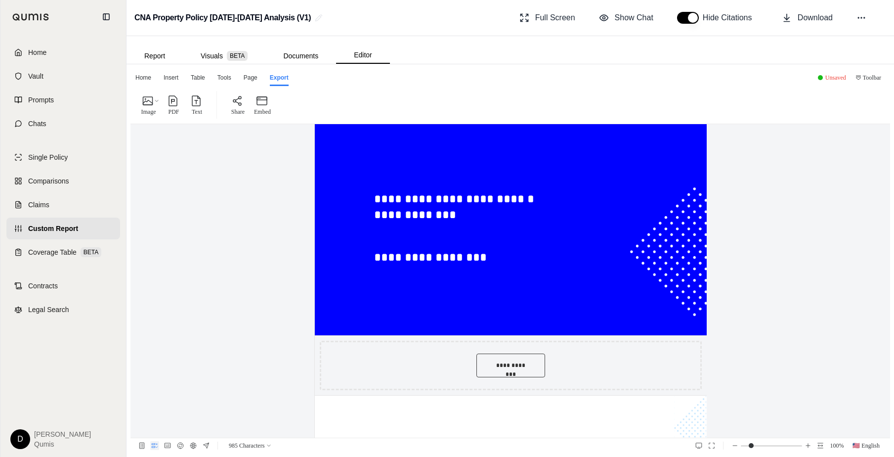
scroll to position [0, 0]
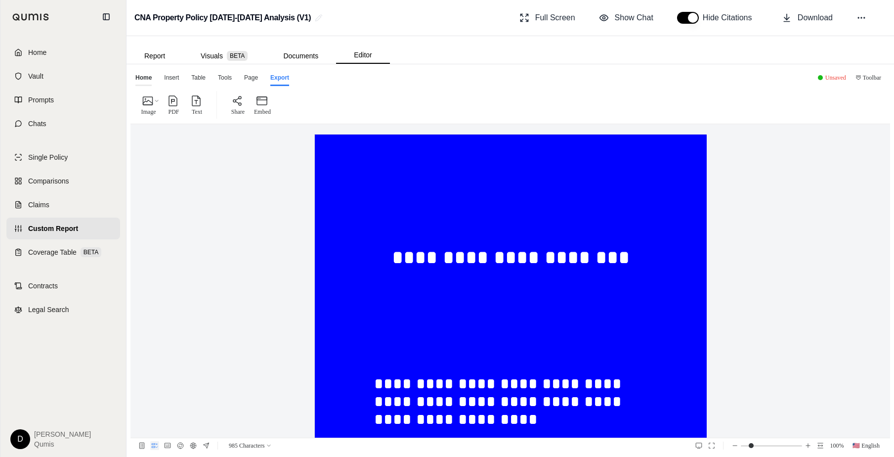
click at [147, 76] on div "Home" at bounding box center [143, 79] width 16 height 13
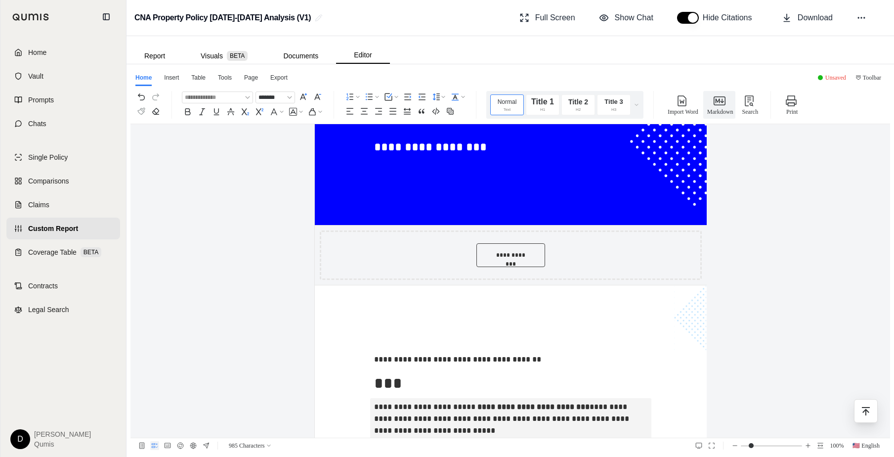
scroll to position [758, 0]
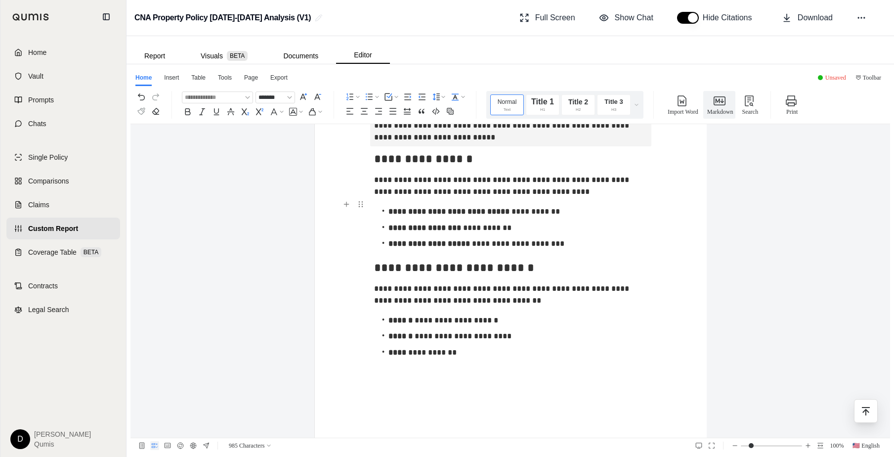
click at [498, 252] on ul "**********" at bounding box center [510, 228] width 273 height 54
